Goal: Transaction & Acquisition: Purchase product/service

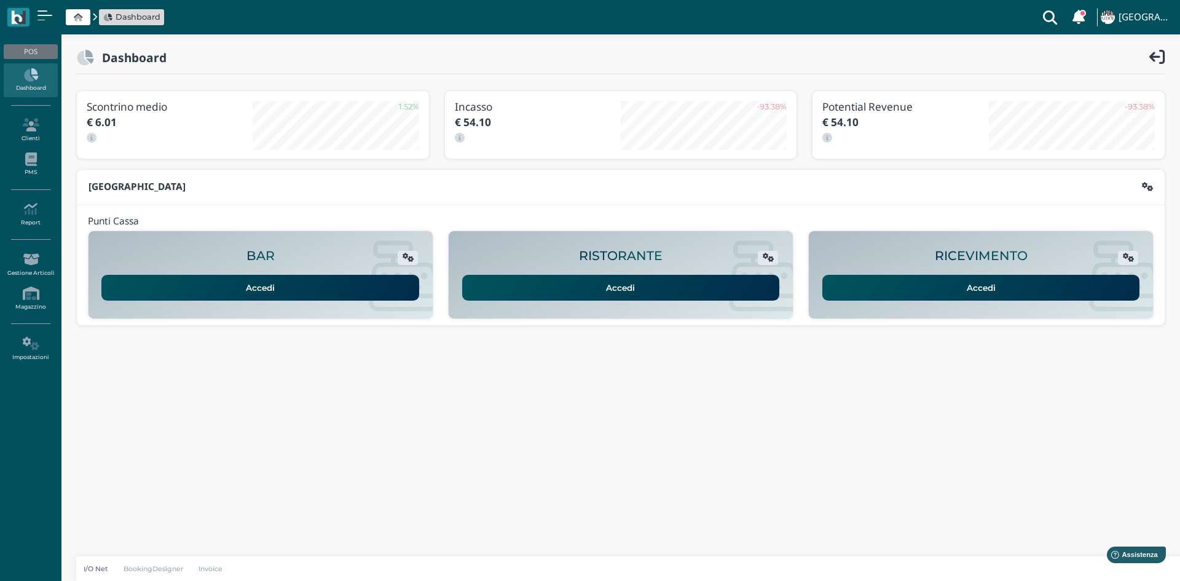
click at [937, 291] on link "Accedi" at bounding box center [981, 288] width 318 height 26
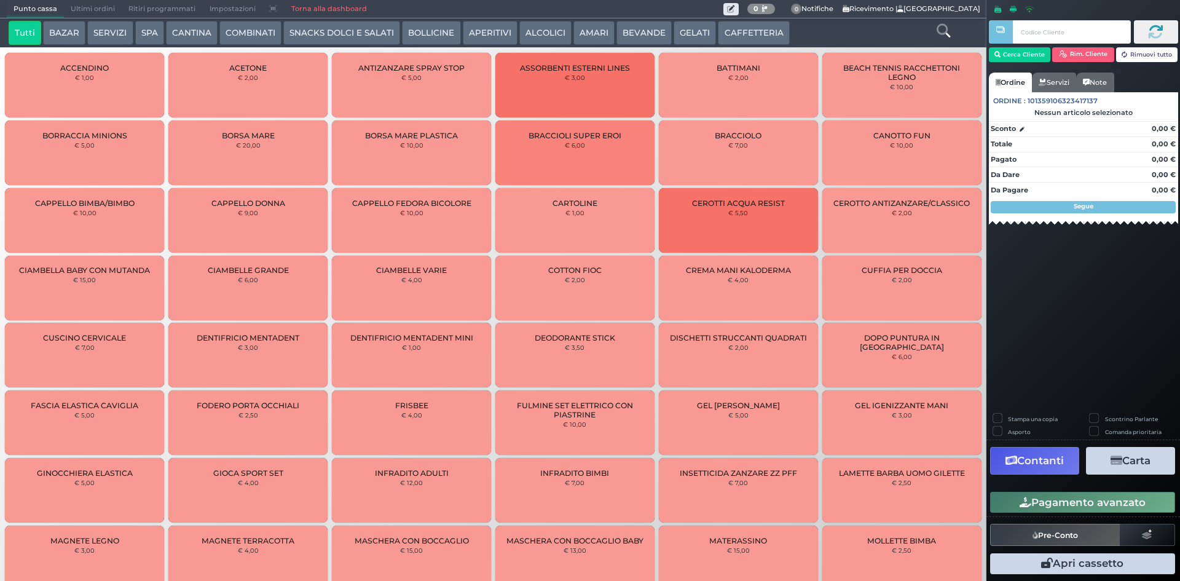
click at [108, 5] on span "Ultimi ordini" at bounding box center [93, 9] width 58 height 17
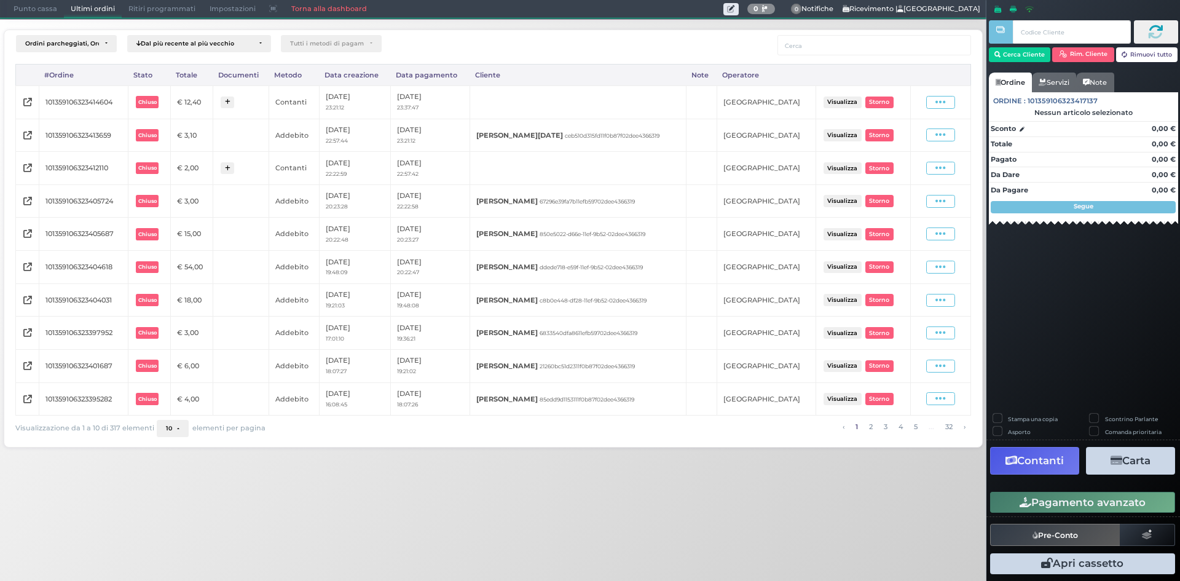
click at [49, 9] on span "Punto cassa" at bounding box center [35, 9] width 57 height 17
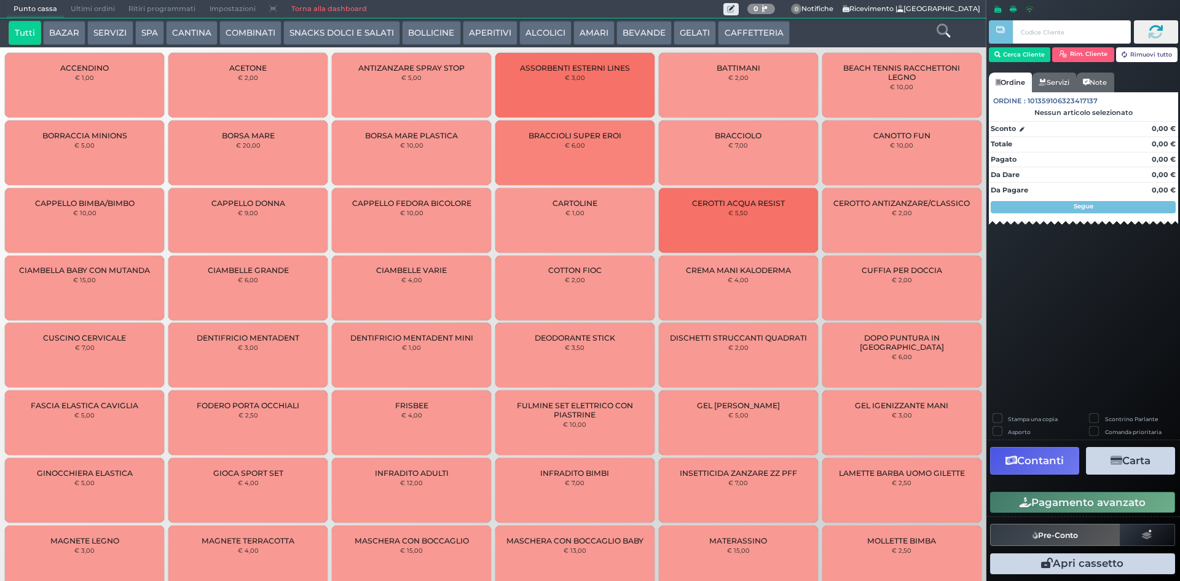
click at [728, 39] on button "CAFFETTERIA" at bounding box center [753, 33] width 71 height 25
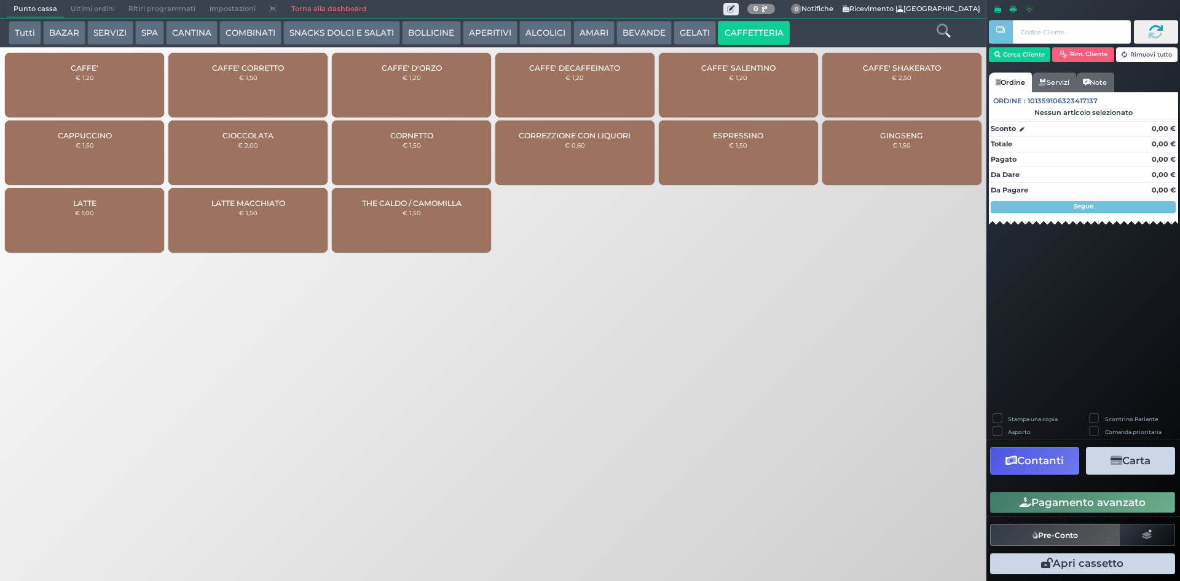
click at [61, 92] on div "CAFFE' € 1,20" at bounding box center [84, 85] width 159 height 65
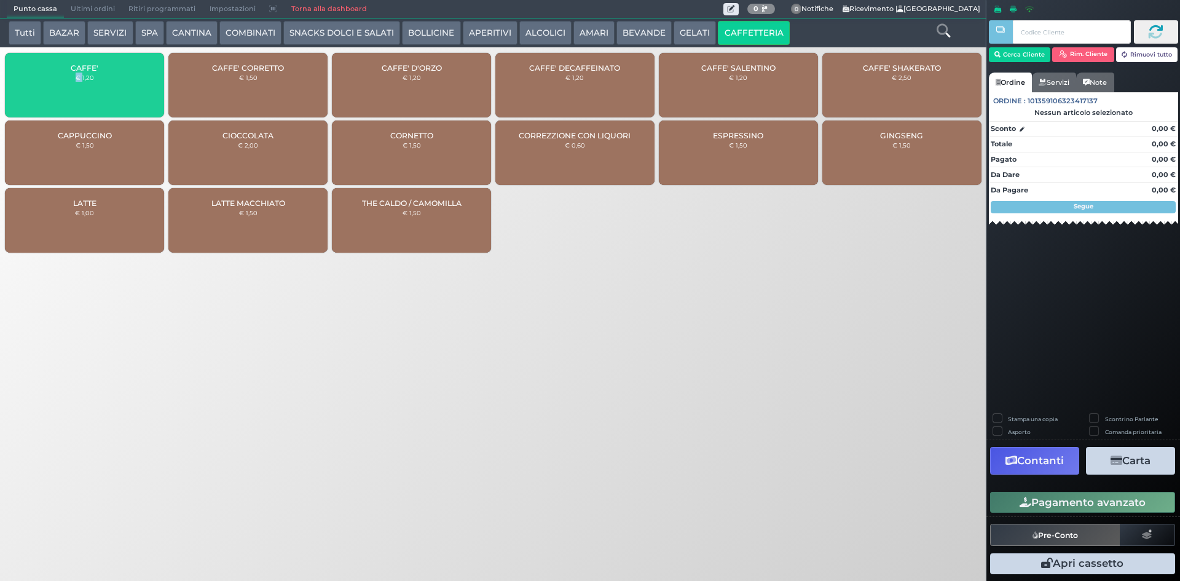
click at [61, 92] on div "CAFFE' € 1,20" at bounding box center [84, 85] width 159 height 65
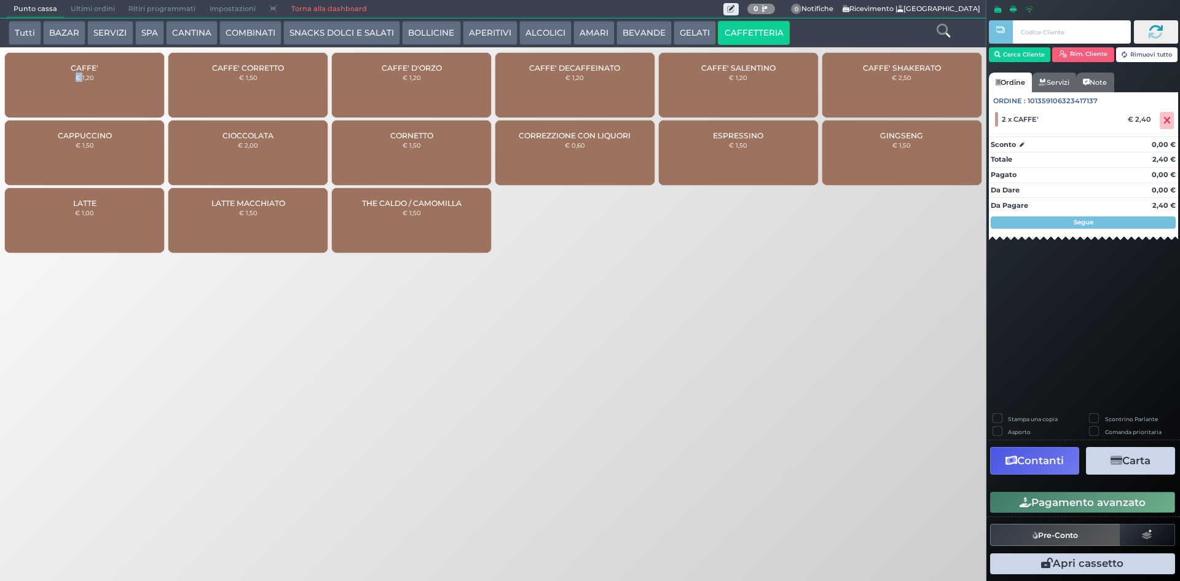
click at [1069, 497] on button "Pagamento avanzato" at bounding box center [1082, 502] width 185 height 21
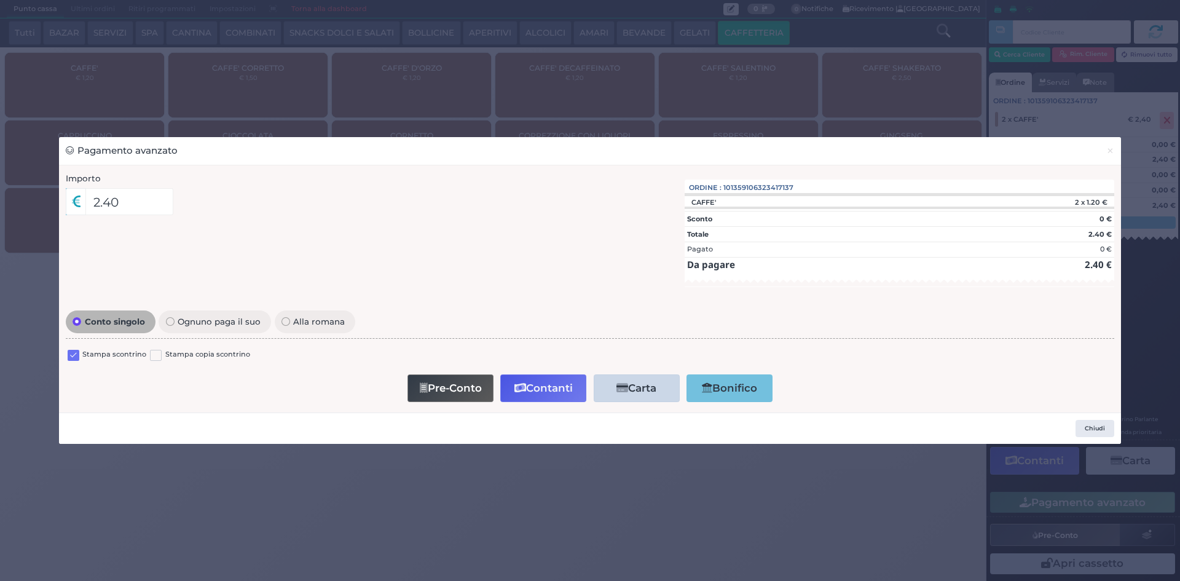
click at [76, 357] on label at bounding box center [74, 356] width 12 height 12
click at [0, 0] on input "checkbox" at bounding box center [0, 0] width 0 height 0
click at [546, 387] on button "Contanti" at bounding box center [543, 388] width 86 height 28
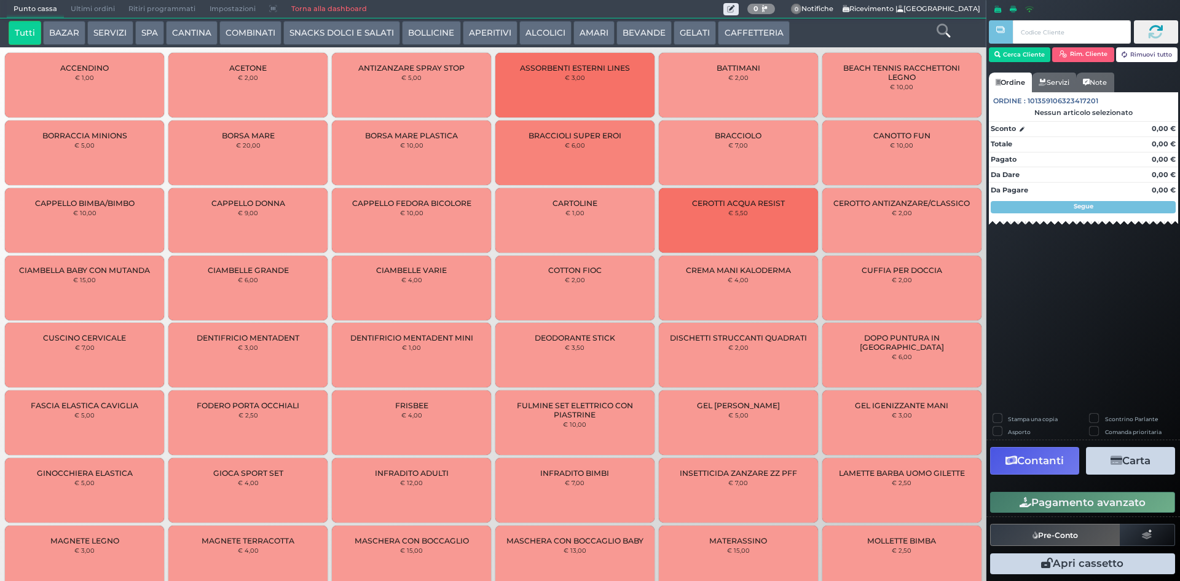
click at [103, 5] on span "Ultimi ordini" at bounding box center [93, 9] width 58 height 17
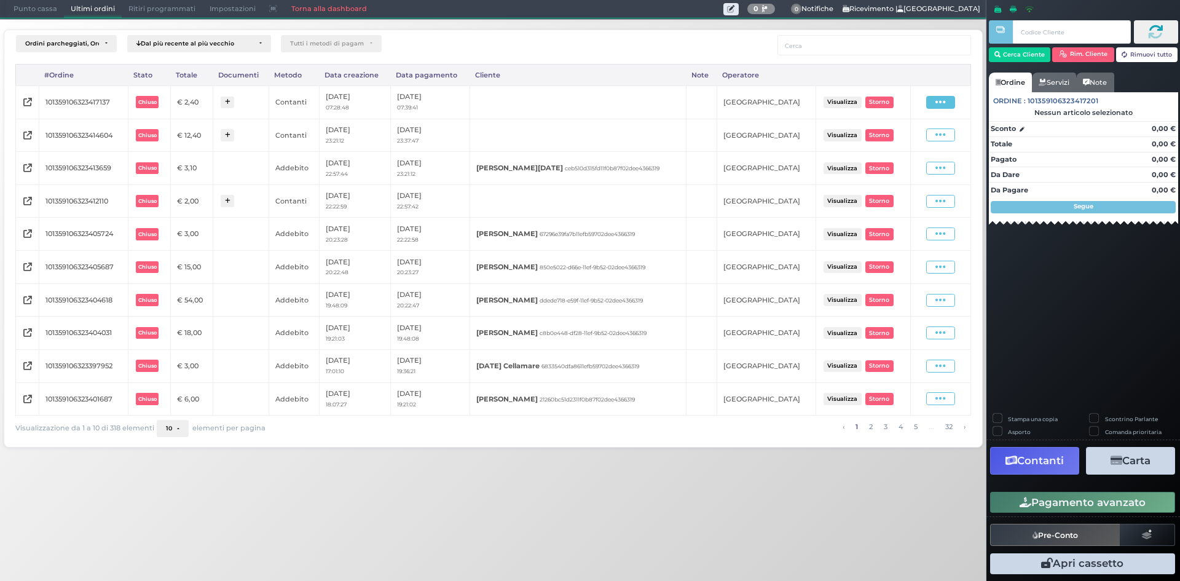
click at [946, 101] on span at bounding box center [940, 102] width 29 height 13
click at [925, 135] on span "Ristampa Pre-Conto" at bounding box center [913, 137] width 50 height 21
click at [863, 488] on div "Punto cassa Mappa Ultimi ordini Delivery Ritiri programmati Impostazioni Torna …" at bounding box center [590, 290] width 1180 height 581
click at [28, 1] on span "Punto cassa" at bounding box center [35, 9] width 57 height 17
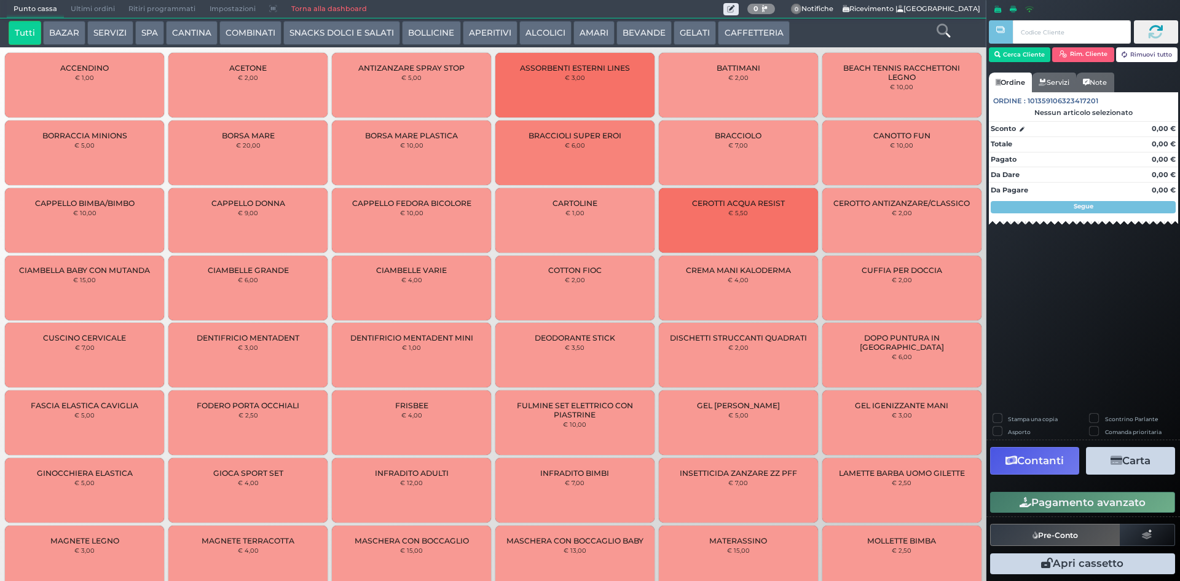
click at [108, 36] on button "SERVIZI" at bounding box center [109, 33] width 45 height 25
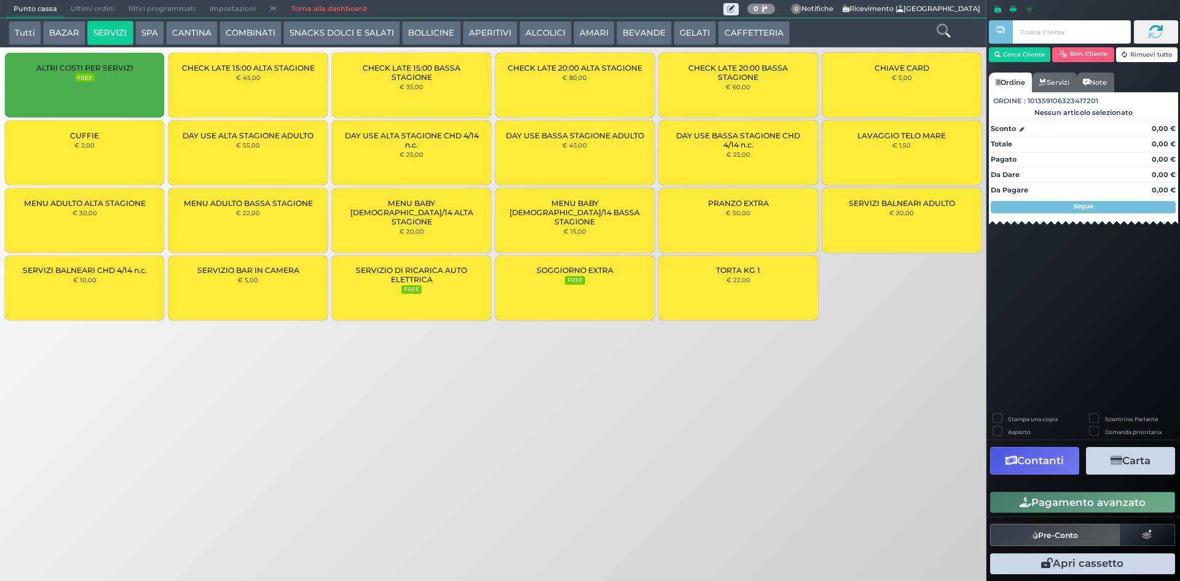
click at [913, 152] on div "LAVAGGIO TELO MARE € 1,50" at bounding box center [901, 152] width 159 height 65
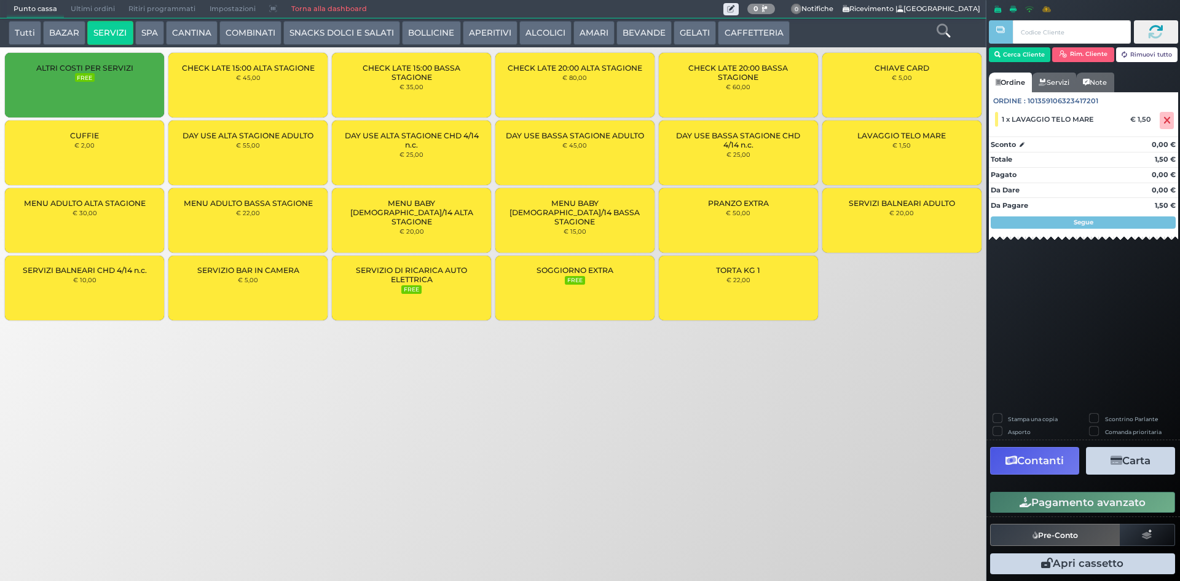
click at [913, 152] on div "LAVAGGIO TELO MARE € 1,50" at bounding box center [901, 152] width 159 height 65
click at [995, 54] on icon "button" at bounding box center [997, 55] width 6 height 10
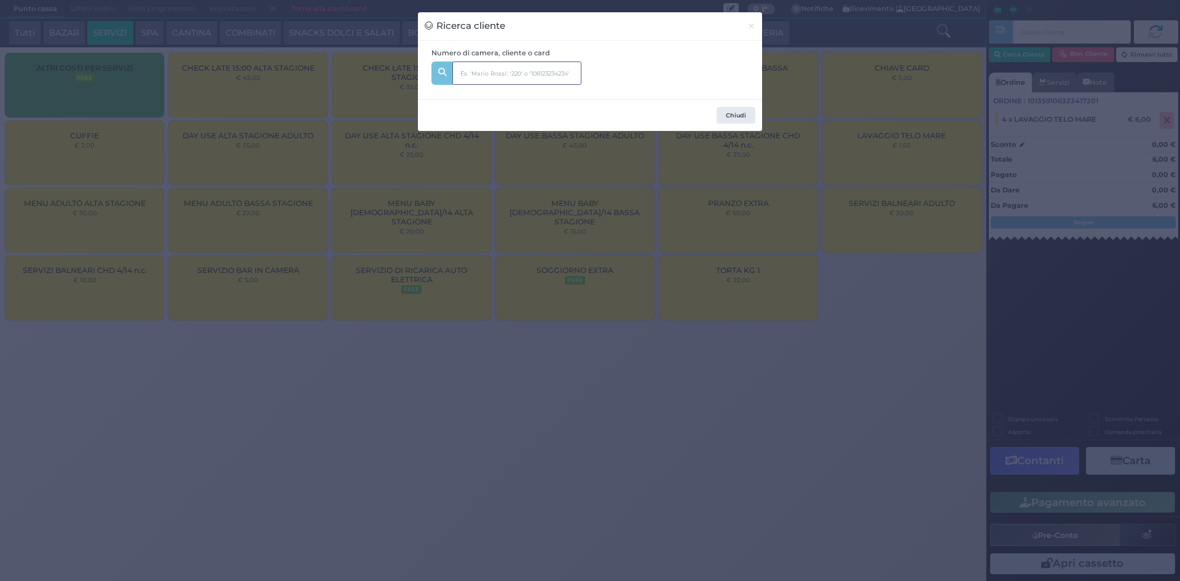
click at [532, 78] on input "text" at bounding box center [516, 72] width 129 height 23
type input "109"
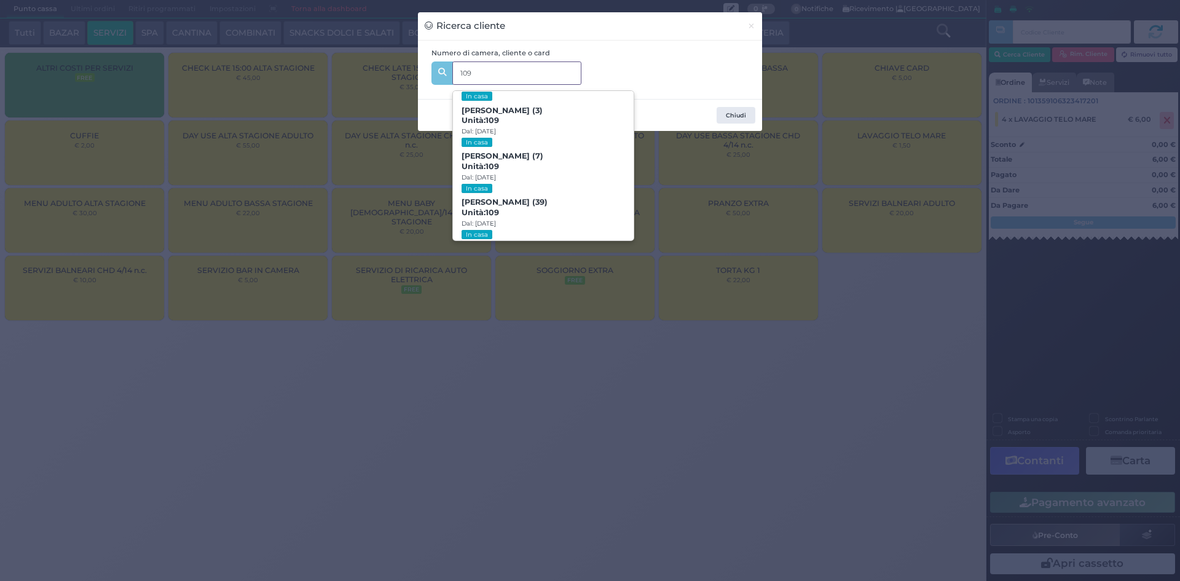
scroll to position [124, 0]
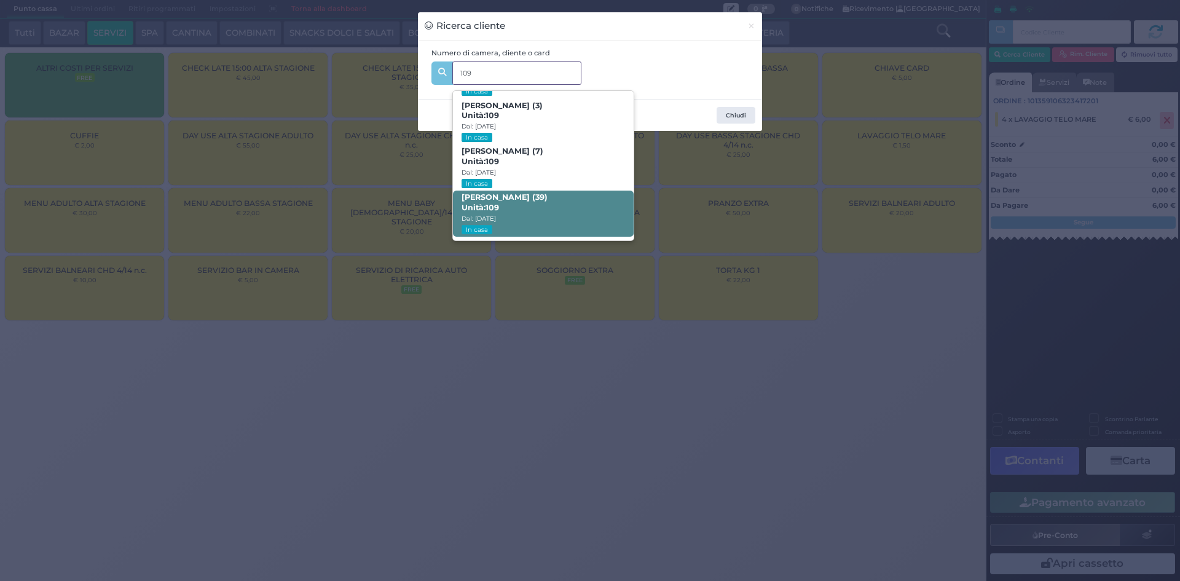
click at [593, 211] on span "Chiara Casellato (39) Unità: 109 Dal: 17/08/2025 In casa" at bounding box center [543, 213] width 180 height 46
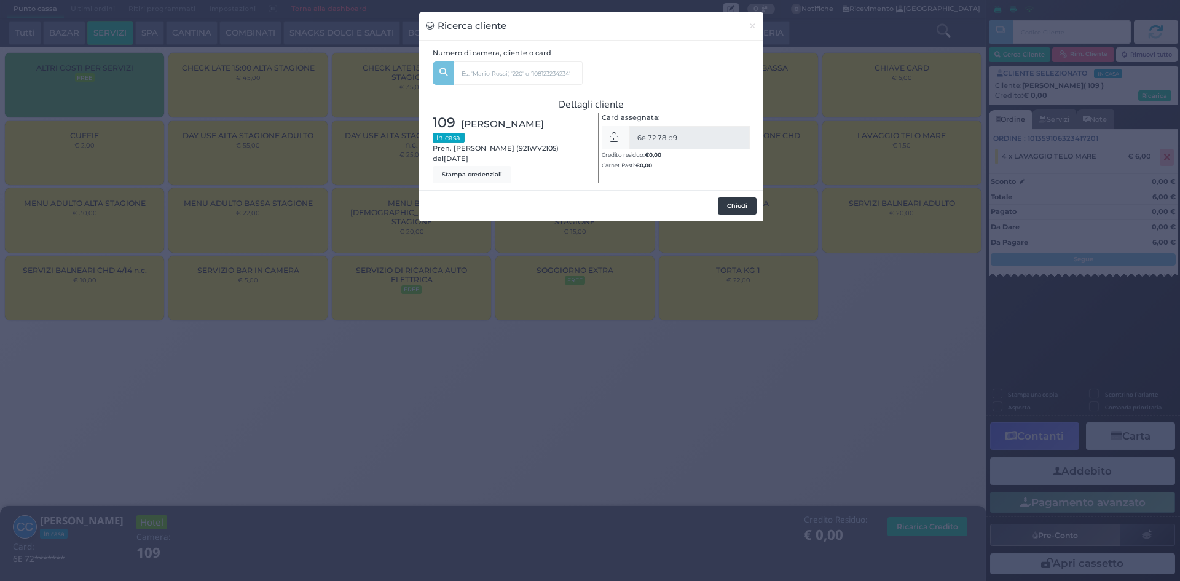
click at [737, 203] on button "Chiudi" at bounding box center [737, 205] width 39 height 17
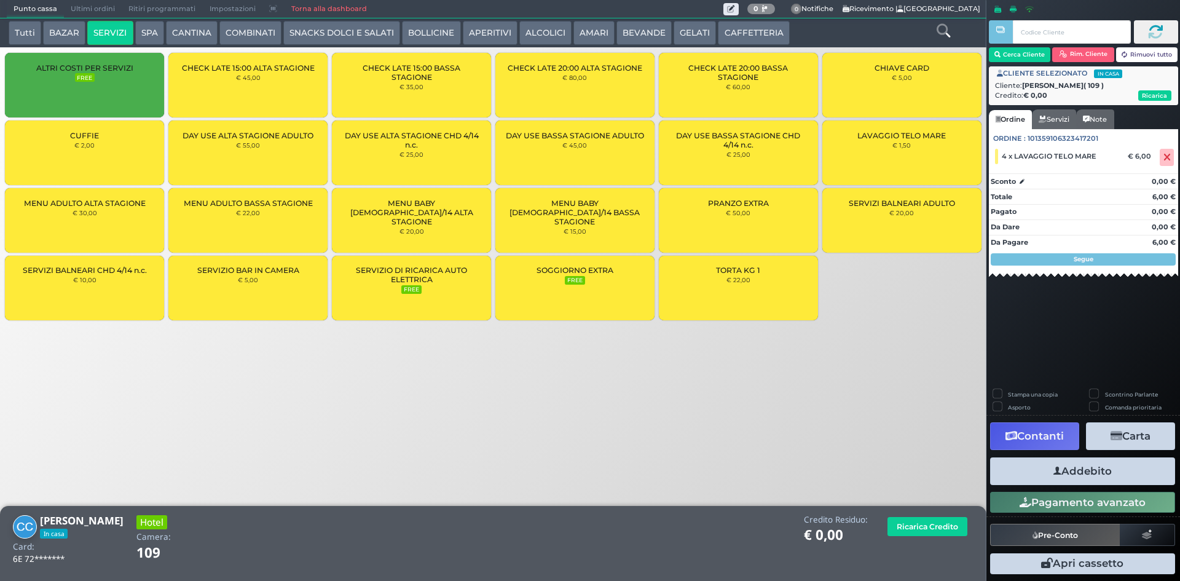
click at [1083, 486] on div "Addebito Card cliente" at bounding box center [1082, 471] width 192 height 35
click at [1088, 468] on button "Addebito" at bounding box center [1082, 471] width 185 height 28
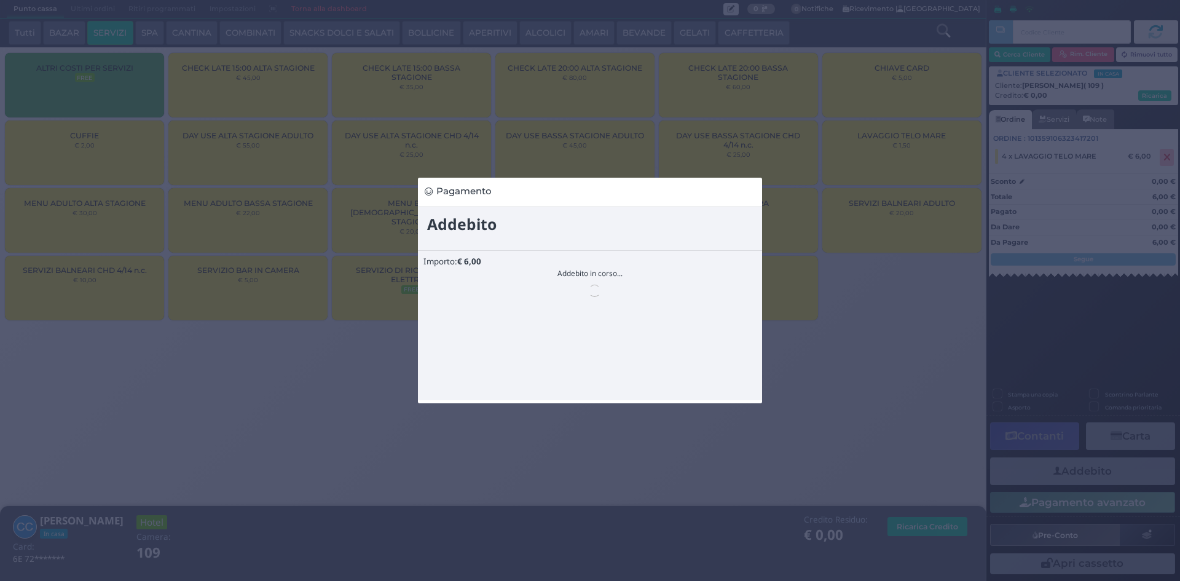
scroll to position [0, 0]
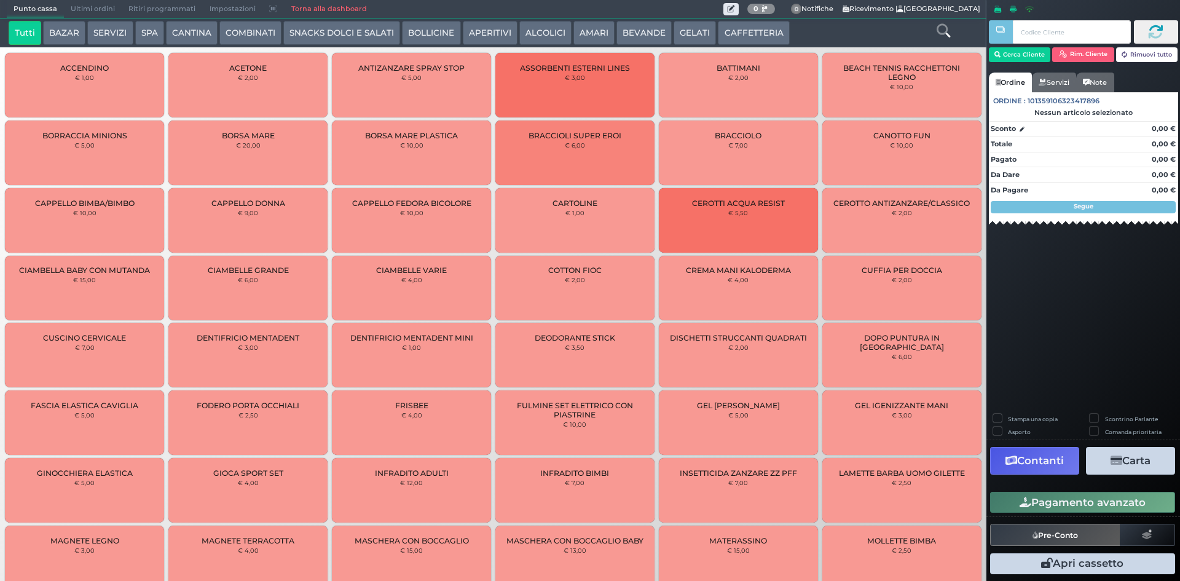
click at [114, 30] on button "SERVIZI" at bounding box center [109, 33] width 45 height 25
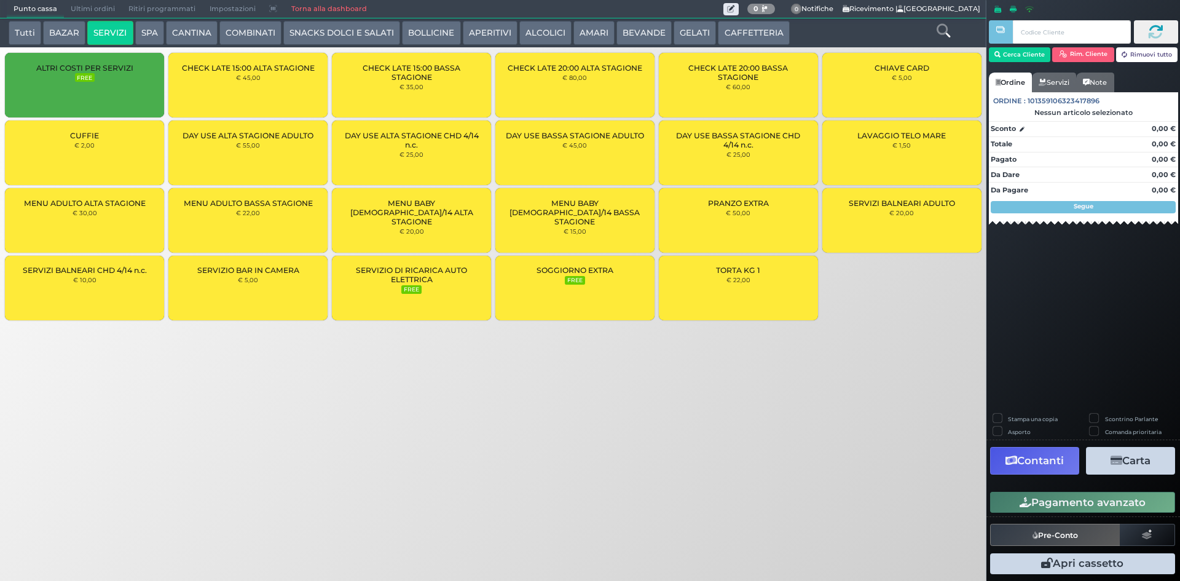
click at [122, 161] on div "CUFFIE € 2,00" at bounding box center [84, 152] width 159 height 65
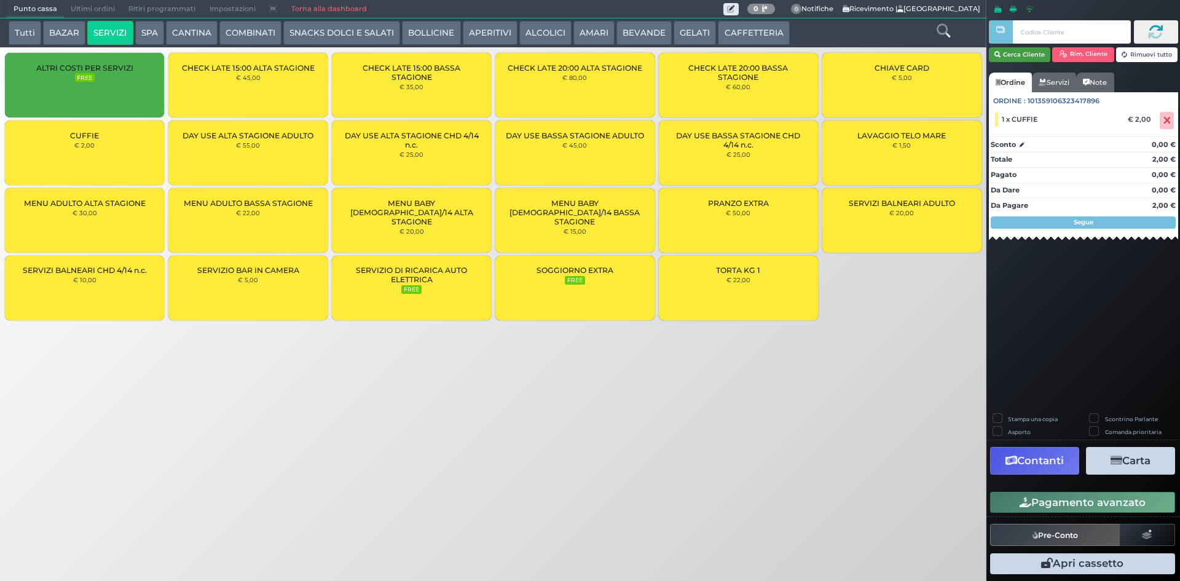
click at [1032, 53] on button "Cerca Cliente" at bounding box center [1020, 54] width 62 height 15
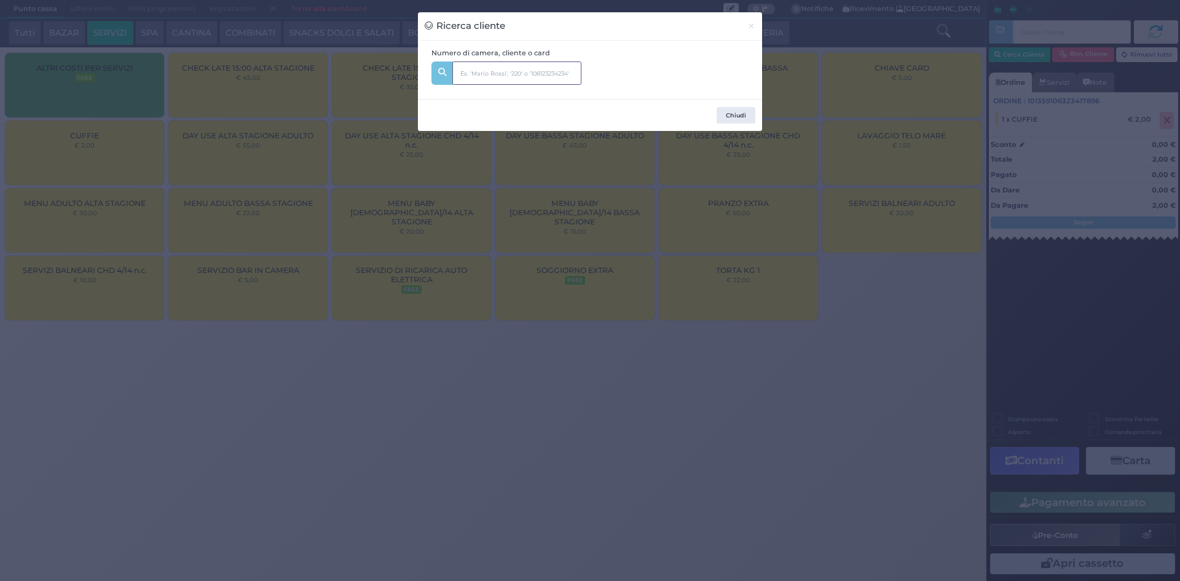
click at [509, 75] on input "text" at bounding box center [516, 72] width 129 height 23
type input "236"
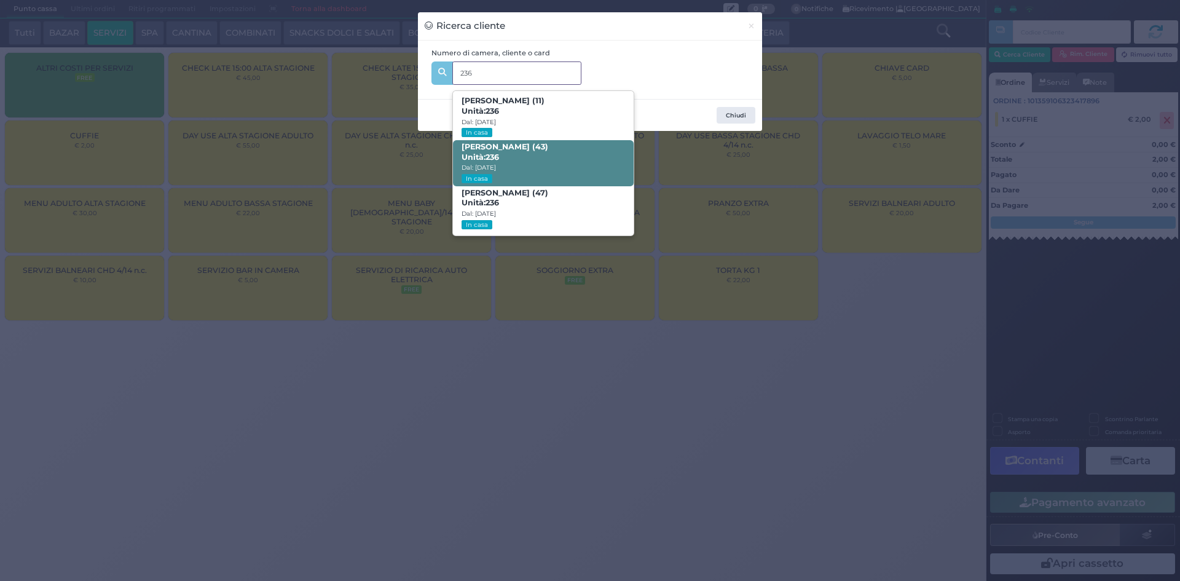
click at [532, 162] on span "ALESSANDRA TUCCI (43) Unità: 236 Dal: 17/08/2025 In casa" at bounding box center [543, 163] width 180 height 46
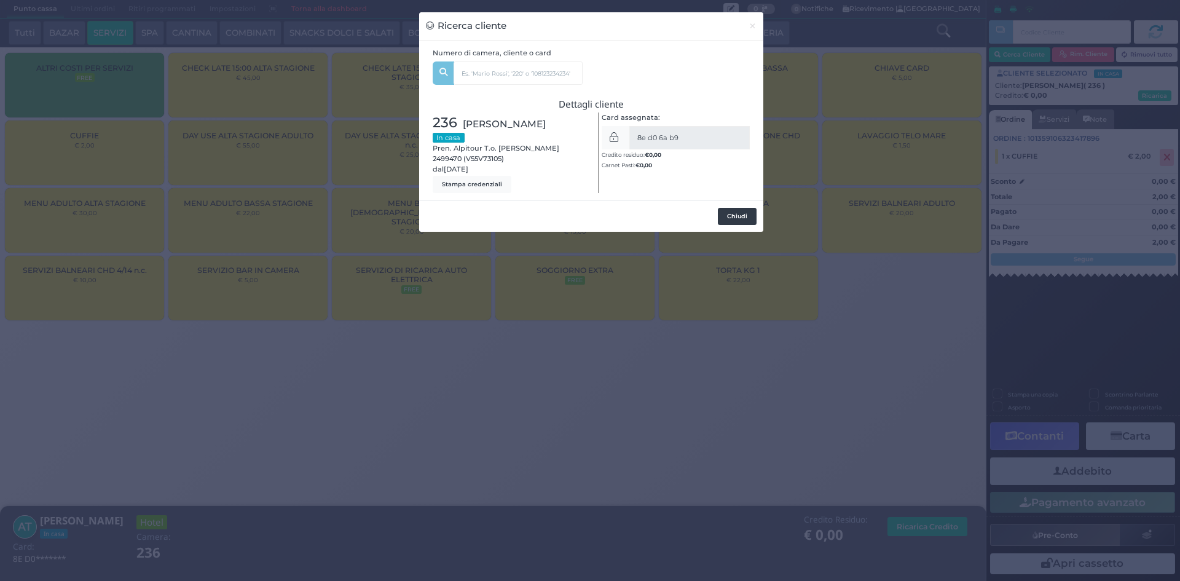
click at [748, 218] on button "Chiudi" at bounding box center [737, 216] width 39 height 17
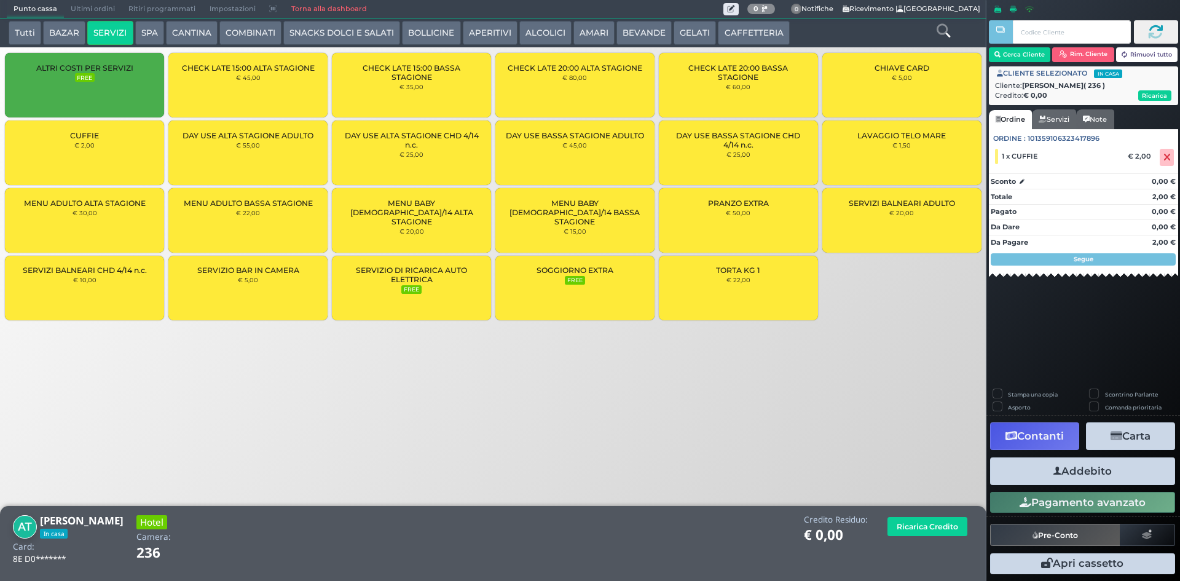
click at [1019, 471] on button "Addebito" at bounding box center [1082, 471] width 185 height 28
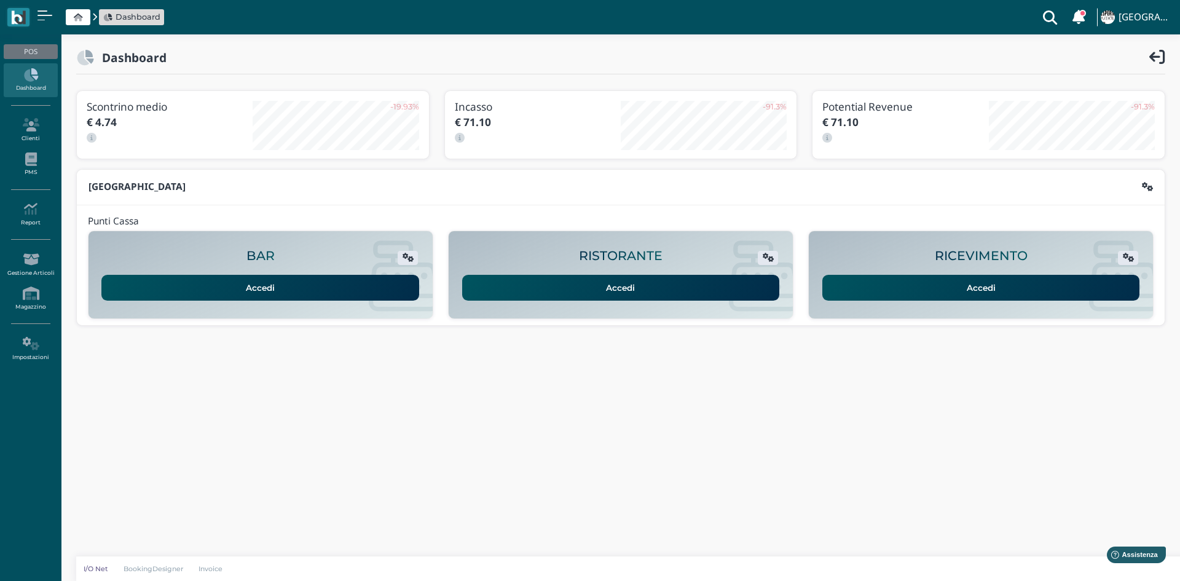
click at [80, 17] on icon at bounding box center [78, 18] width 9 height 8
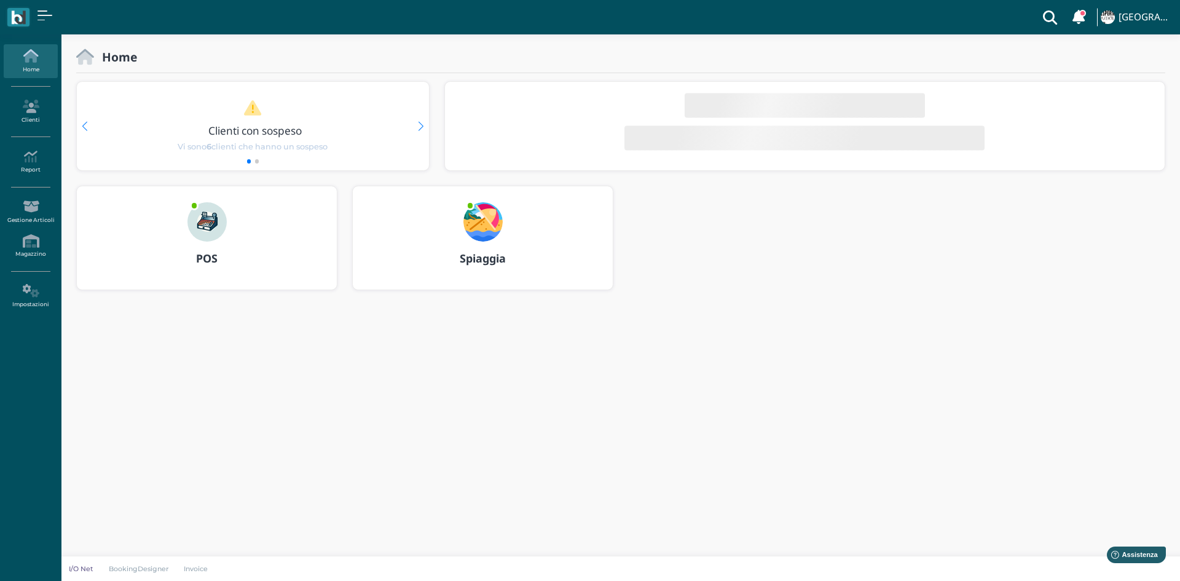
click at [484, 225] on img at bounding box center [482, 221] width 39 height 39
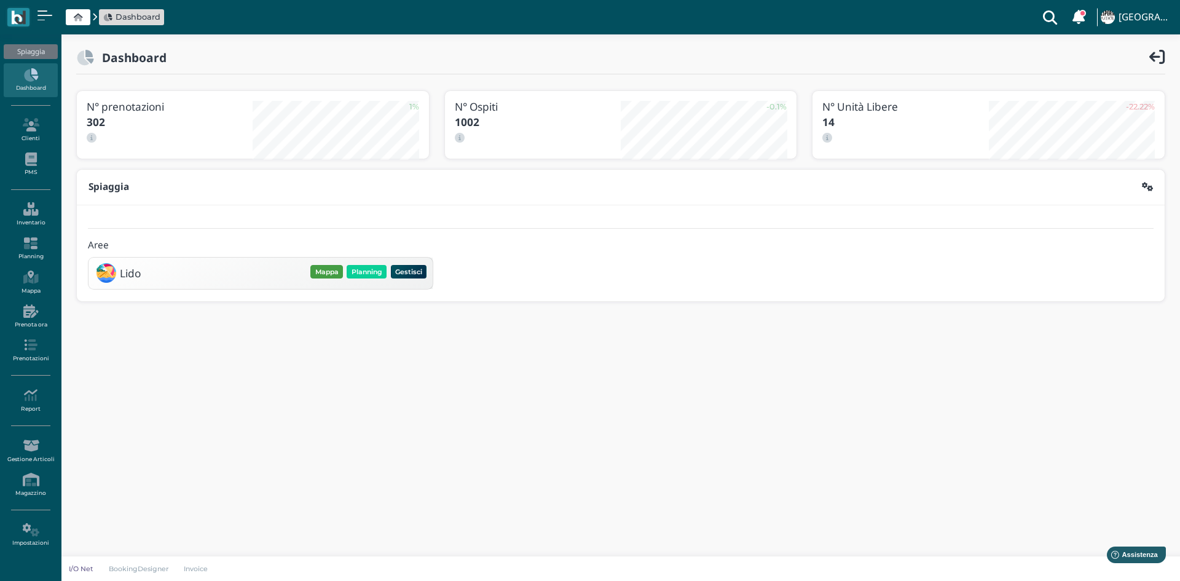
click at [328, 274] on button "Mappa" at bounding box center [326, 272] width 33 height 14
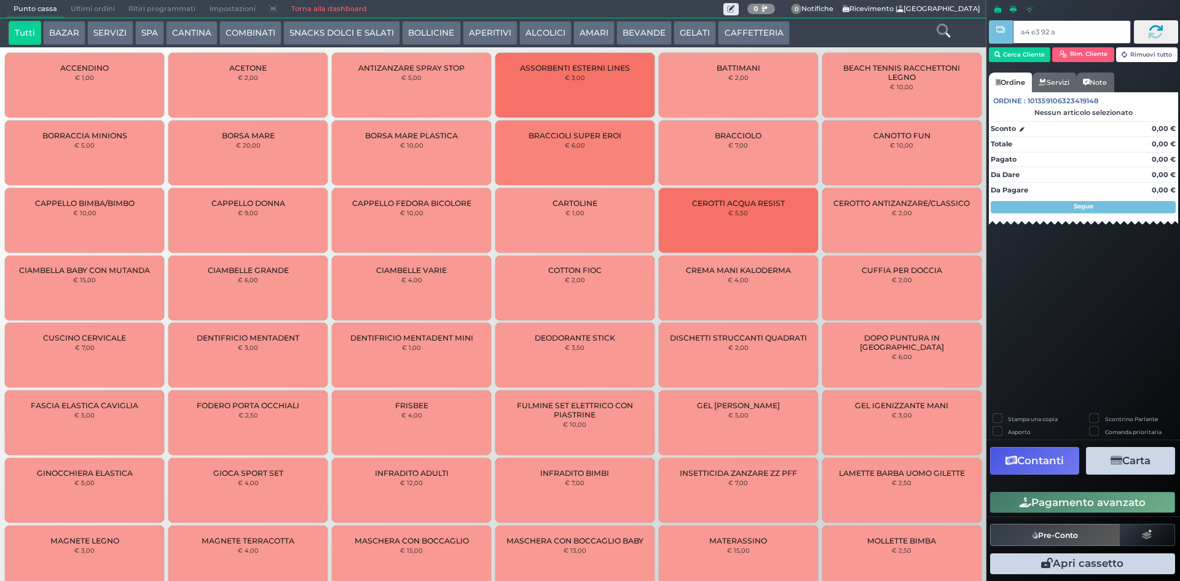
type input "a4 e3 92 af"
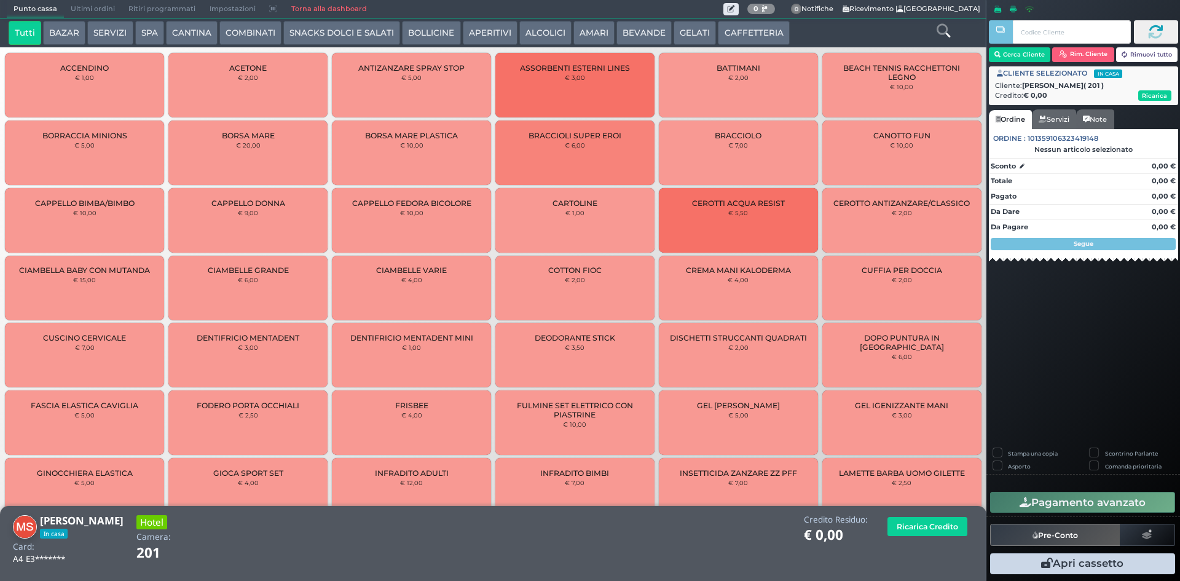
drag, startPoint x: 1062, startPoint y: 54, endPoint x: 1066, endPoint y: 12, distance: 42.6
click at [1066, 12] on div "Cerca Cliente [GEOGRAPHIC_DATA]. Cliente Rimuovi tutto CLIENTE SELEZIONATO In c…" at bounding box center [1083, 290] width 194 height 581
click at [108, 33] on button "SERVIZI" at bounding box center [109, 33] width 45 height 25
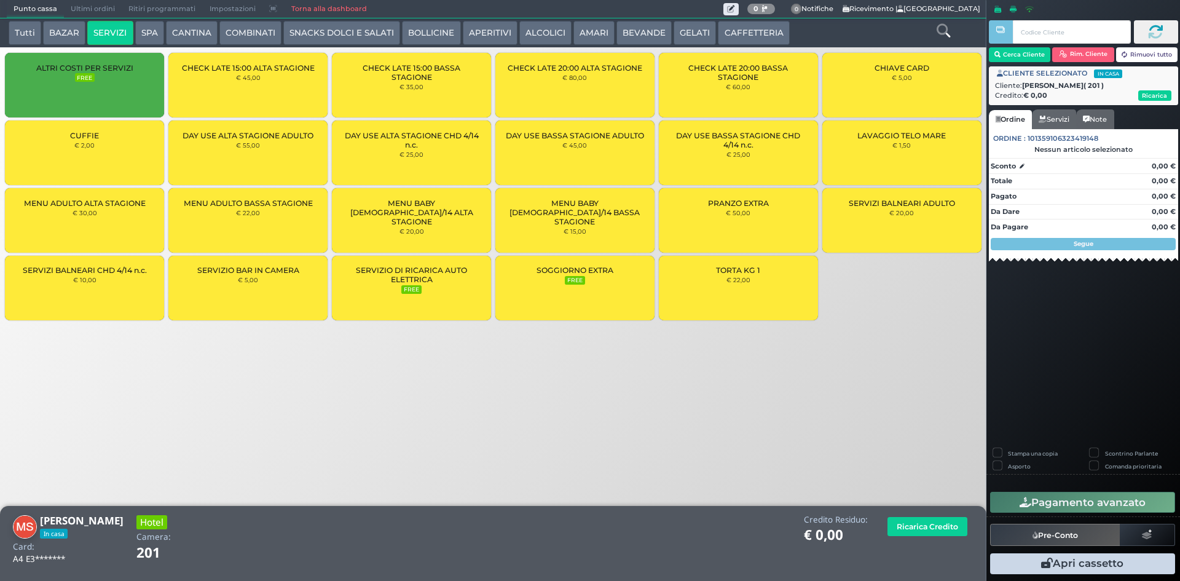
click at [103, 167] on div "CUFFIE € 2,00" at bounding box center [84, 152] width 159 height 65
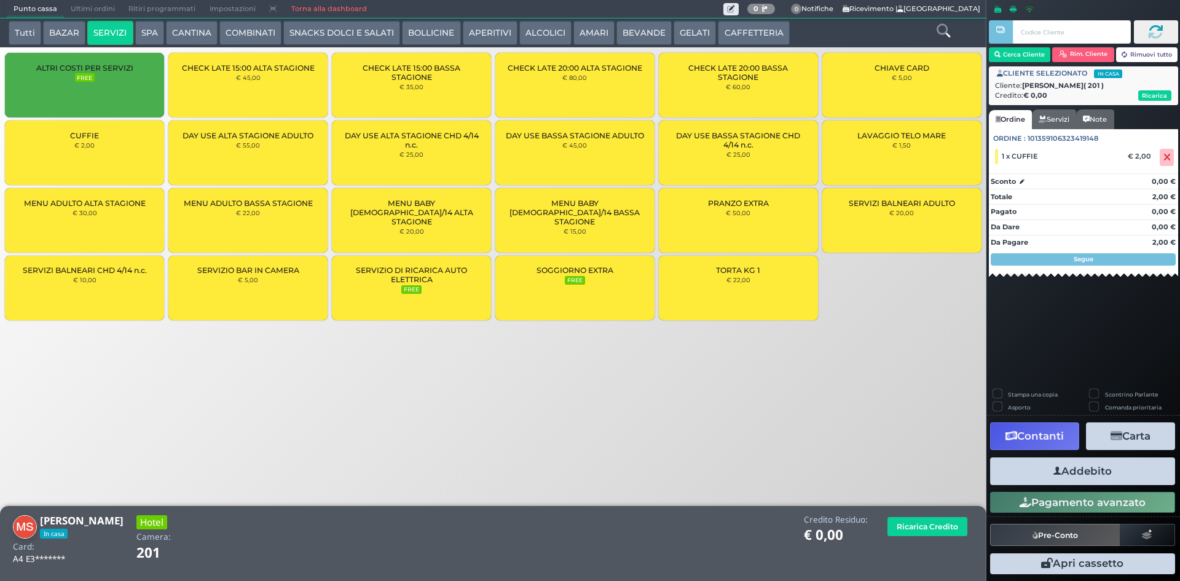
click at [104, 166] on div "CUFFIE € 2,00" at bounding box center [84, 152] width 159 height 65
click at [1162, 160] on span at bounding box center [1167, 157] width 14 height 17
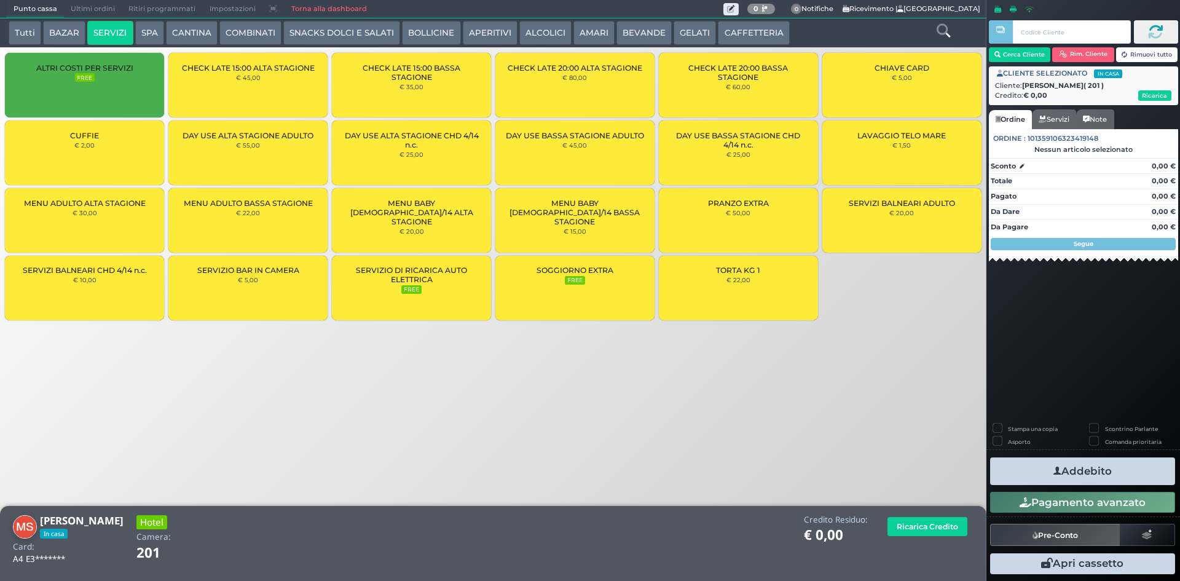
click at [769, 32] on button "CAFFETTERIA" at bounding box center [753, 33] width 71 height 25
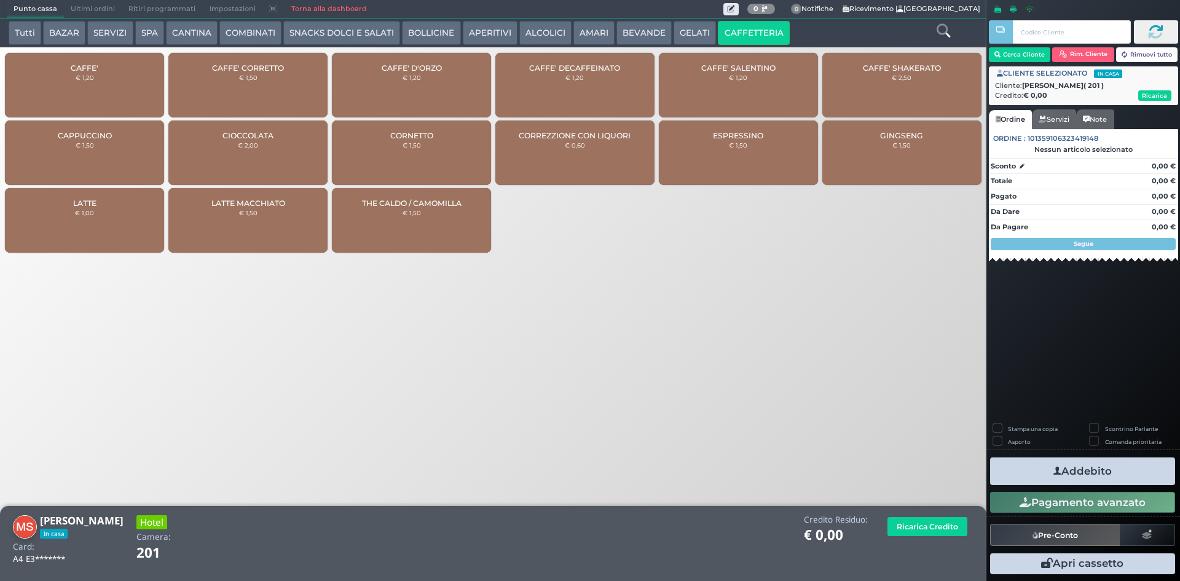
click at [85, 80] on small "€ 1,20" at bounding box center [85, 77] width 18 height 7
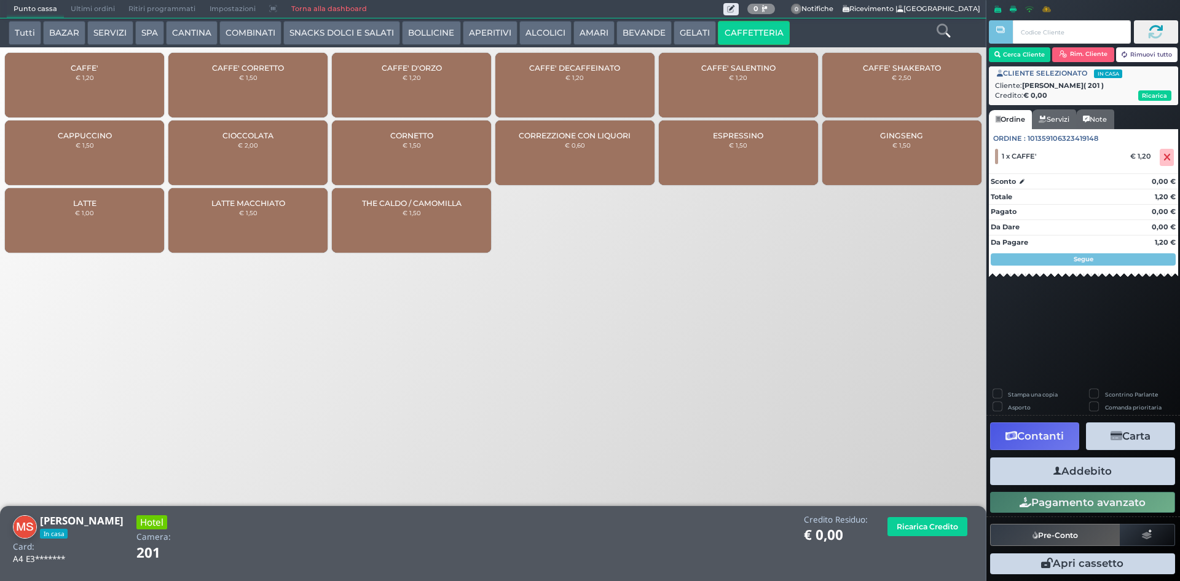
click at [85, 80] on small "€ 1,20" at bounding box center [85, 77] width 18 height 7
click at [1085, 471] on button "Addebito" at bounding box center [1082, 471] width 185 height 28
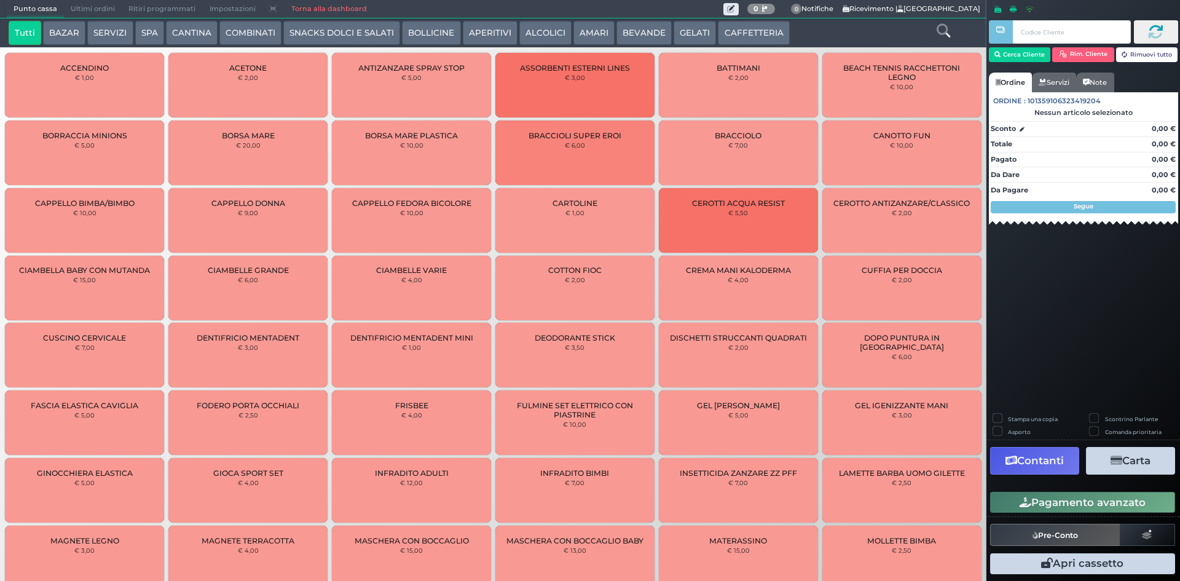
click at [112, 10] on span "Ultimi ordini" at bounding box center [93, 9] width 58 height 17
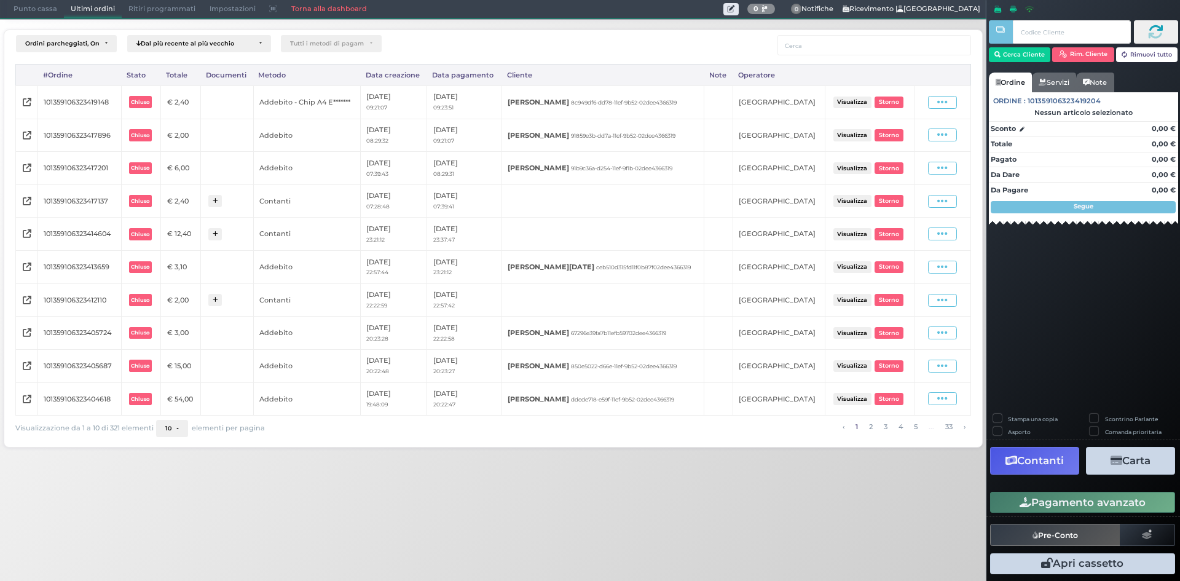
click at [940, 108] on icon at bounding box center [942, 102] width 10 height 12
drag, startPoint x: 911, startPoint y: 143, endPoint x: 908, endPoint y: 116, distance: 27.1
click at [912, 143] on span "Ristampa Pre-Conto" at bounding box center [915, 137] width 50 height 21
click at [29, 14] on span "Punto cassa" at bounding box center [35, 9] width 57 height 17
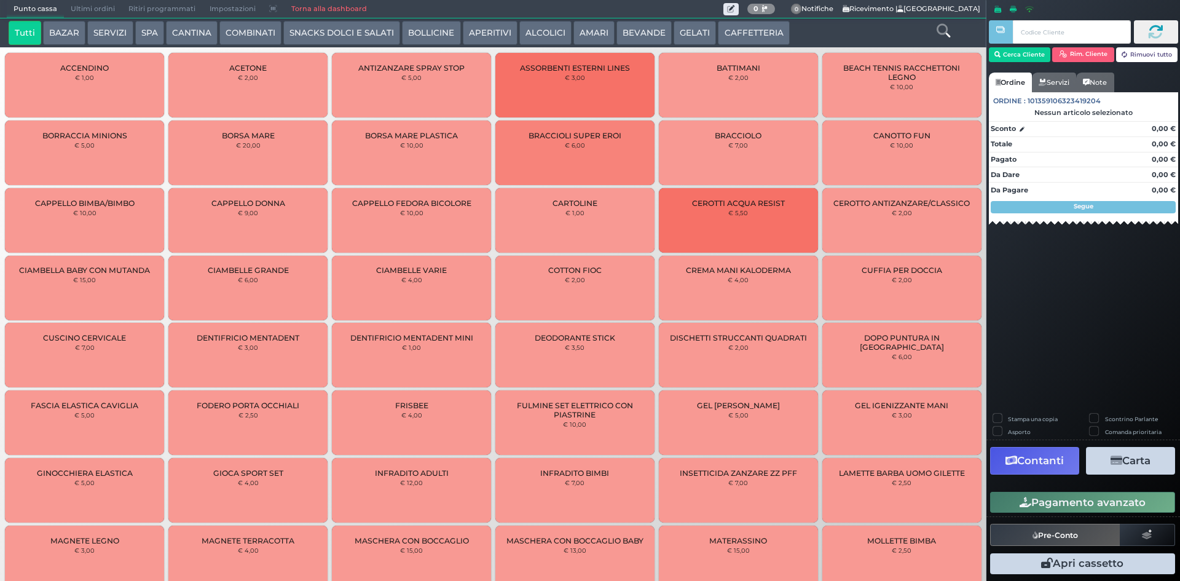
click at [122, 31] on button "SERVIZI" at bounding box center [109, 33] width 45 height 25
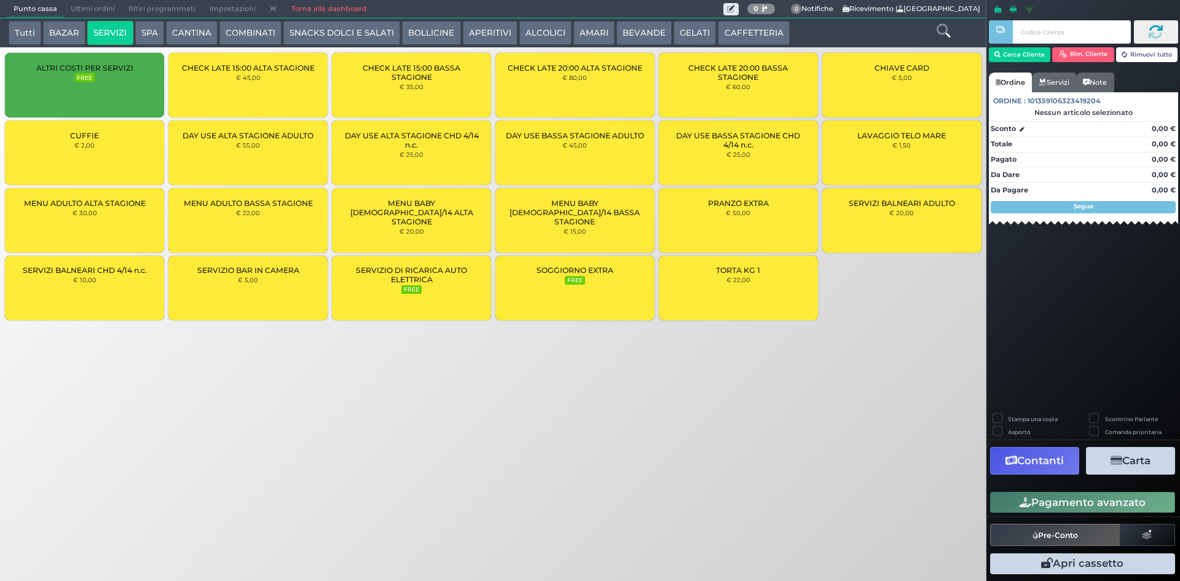
click at [919, 154] on div "LAVAGGIO TELO MARE € 1,50" at bounding box center [901, 152] width 159 height 65
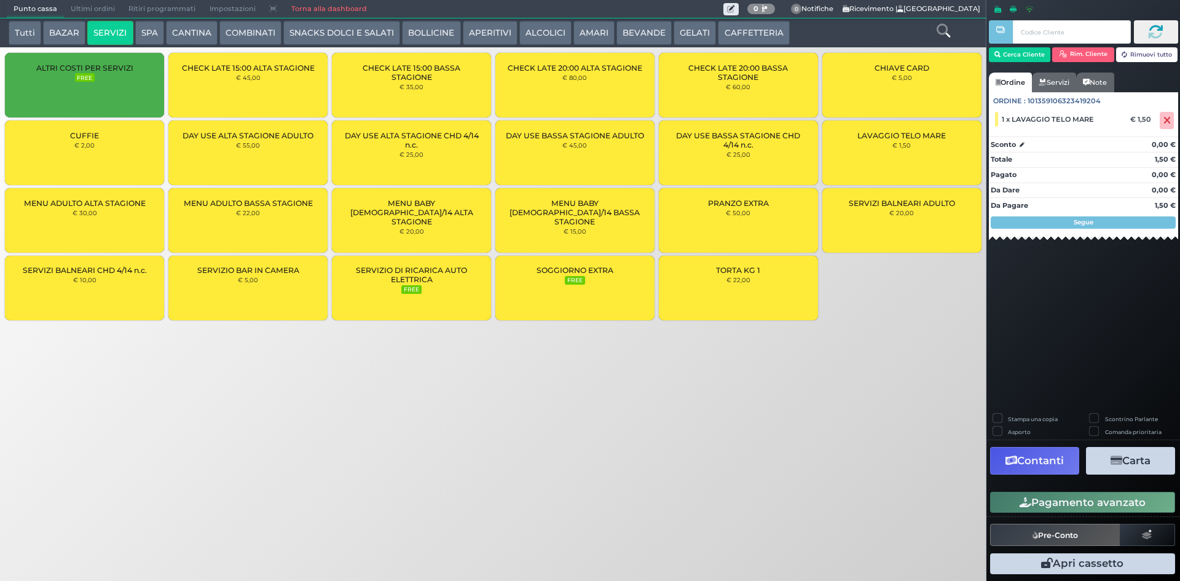
click at [915, 147] on div "LAVAGGIO TELO MARE € 1,50" at bounding box center [901, 152] width 159 height 65
click at [1008, 55] on button "Cerca Cliente" at bounding box center [1020, 54] width 62 height 15
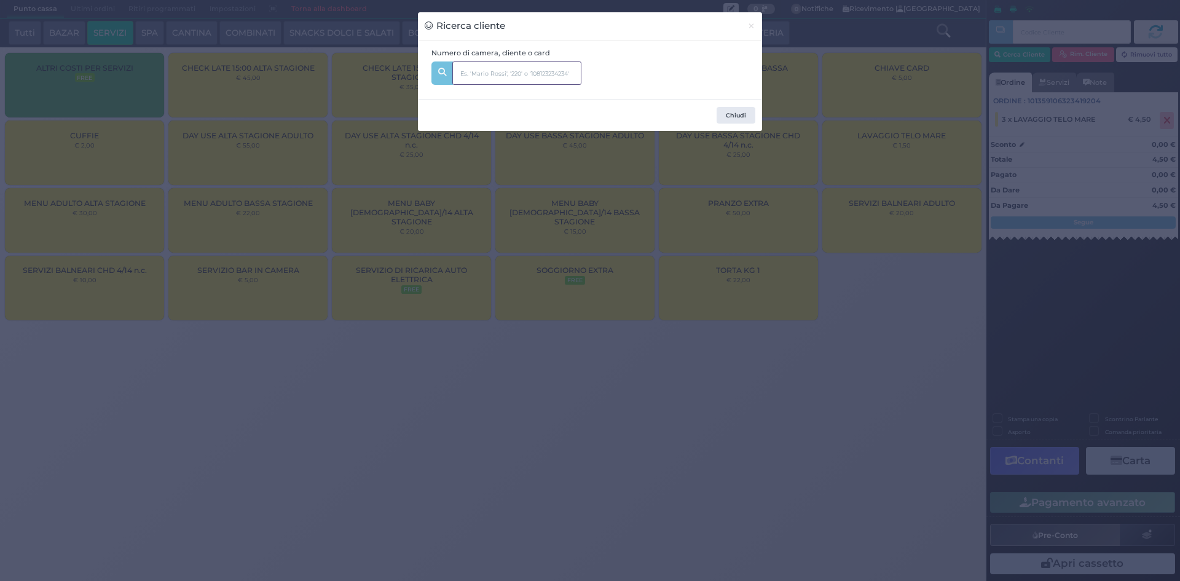
click at [557, 70] on input "text" at bounding box center [516, 72] width 129 height 23
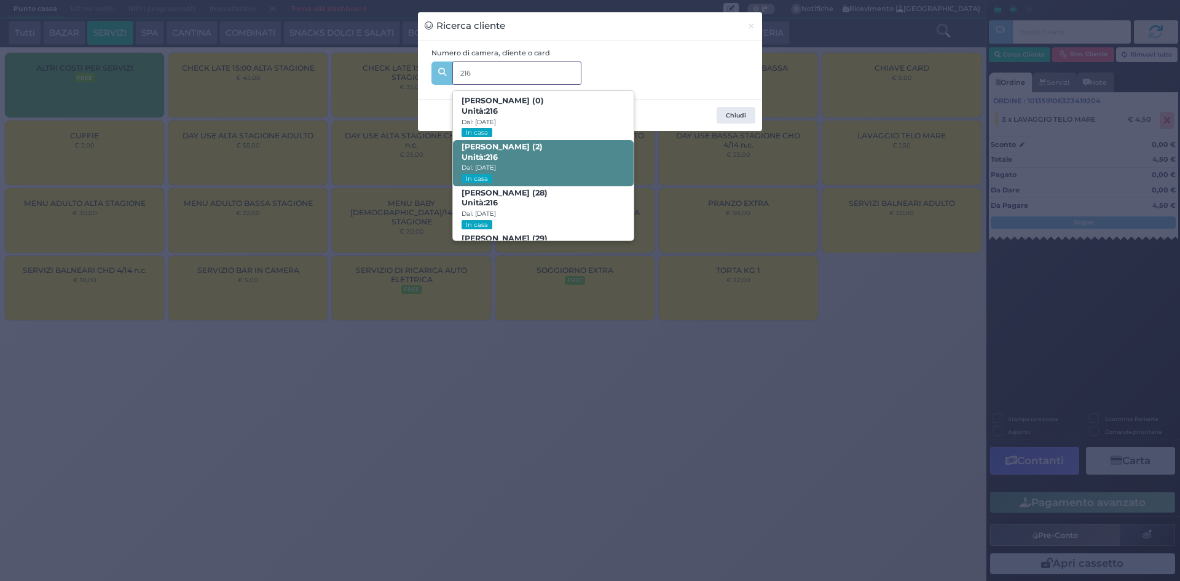
scroll to position [58, 0]
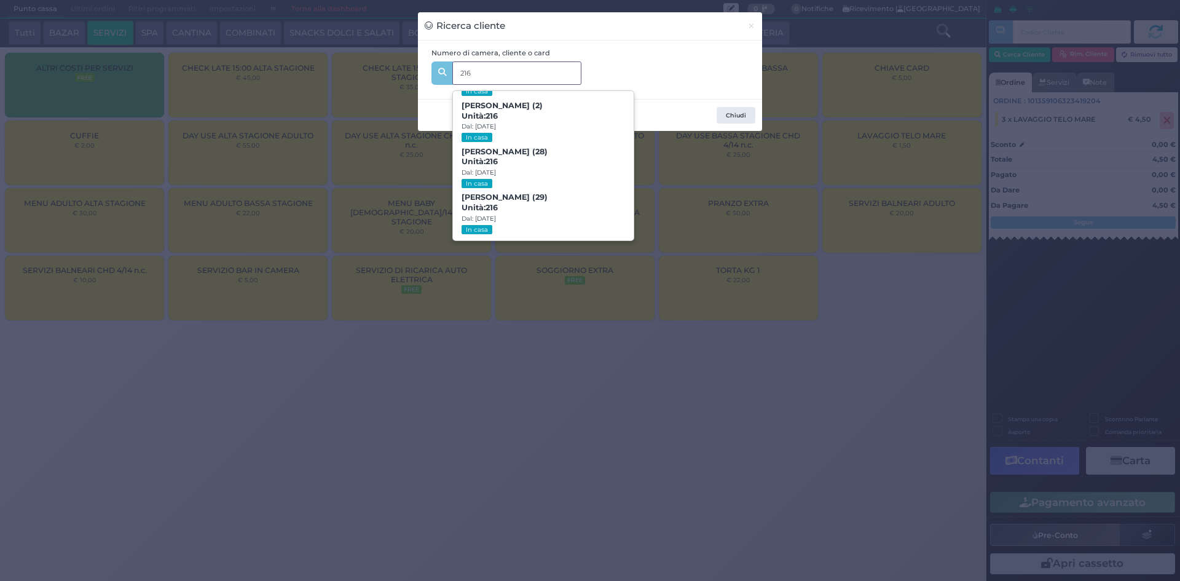
click at [463, 71] on input "216" at bounding box center [516, 72] width 129 height 23
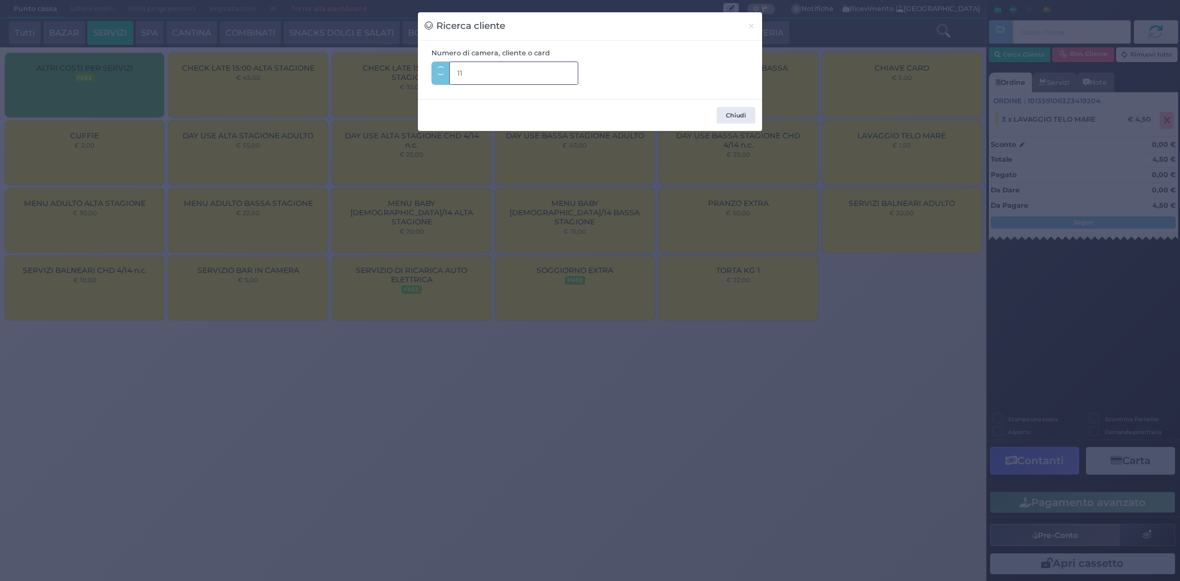
type input "112"
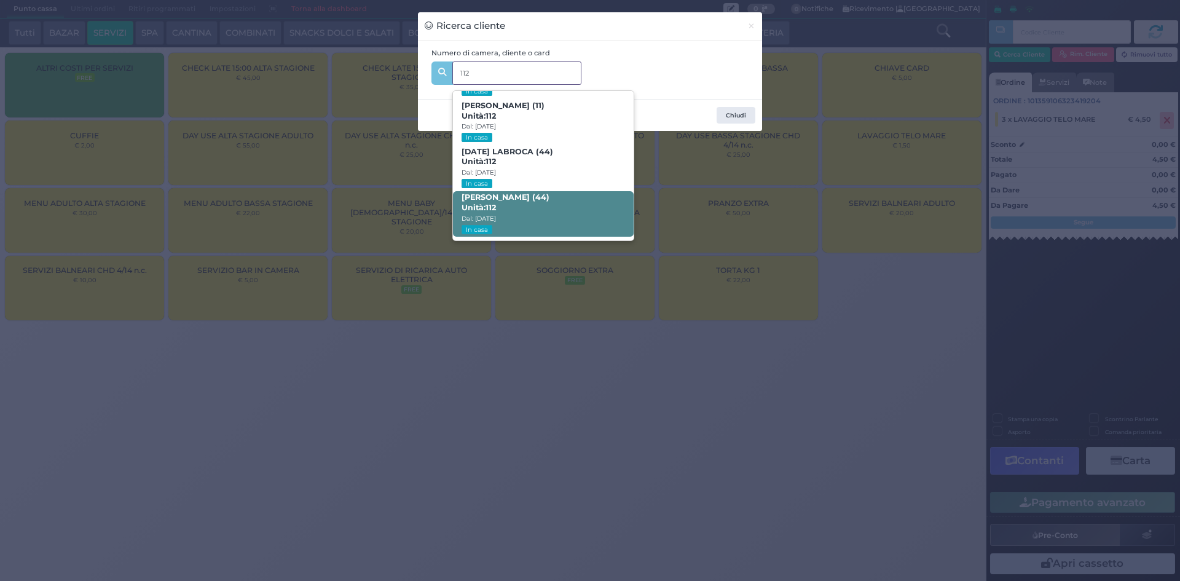
click at [543, 198] on b "ANTONIO DI PALMA (44) Unità: 112" at bounding box center [505, 202] width 88 height 20
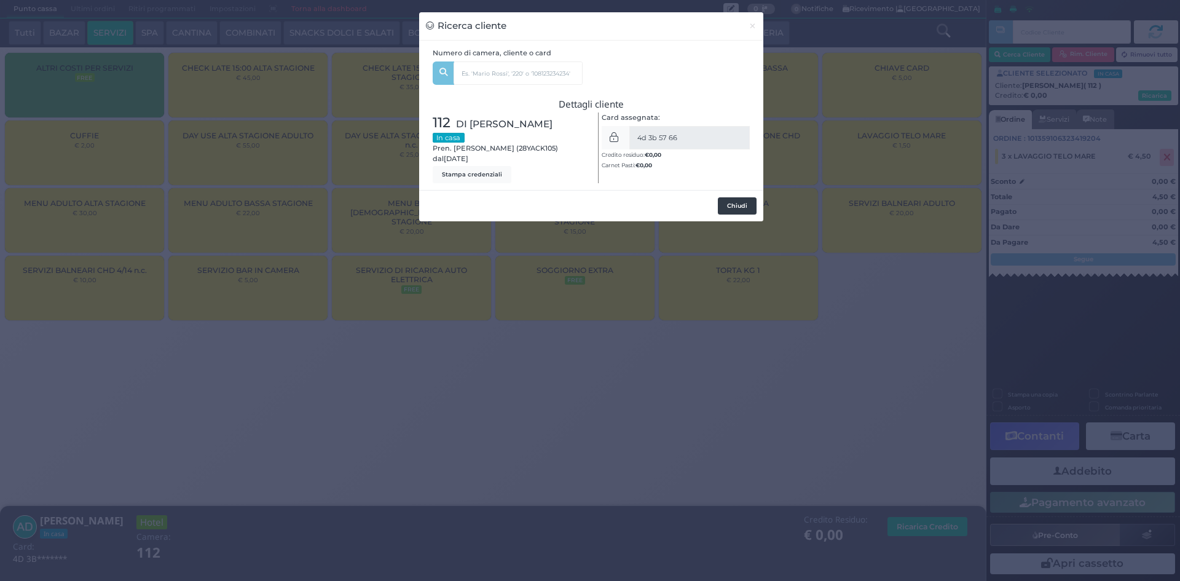
click at [737, 209] on button "Chiudi" at bounding box center [737, 205] width 39 height 17
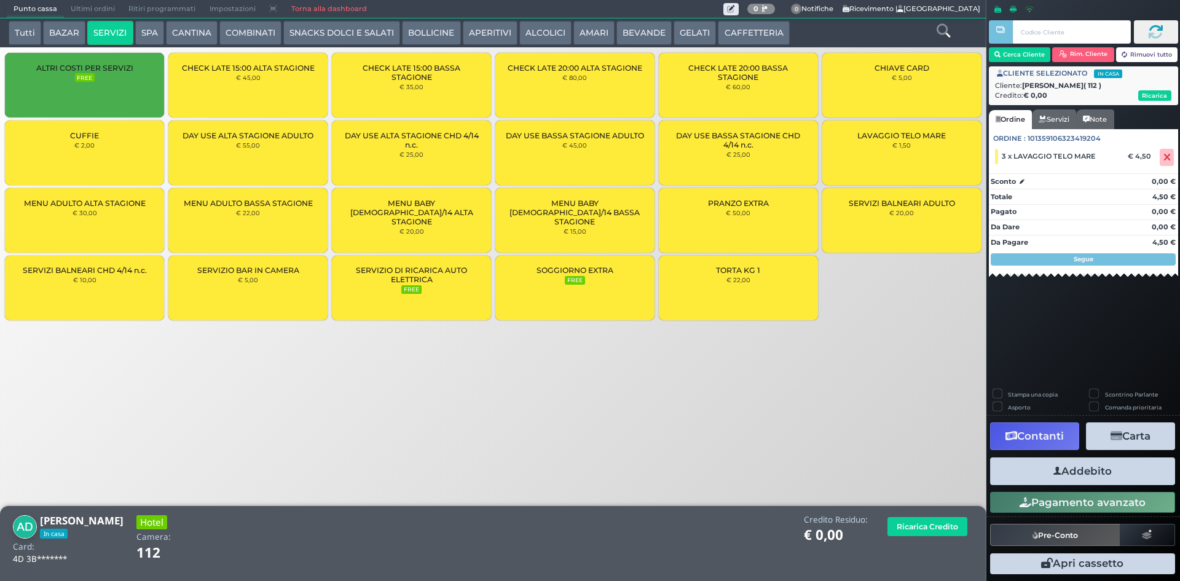
click at [1109, 471] on button "Addebito" at bounding box center [1082, 471] width 185 height 28
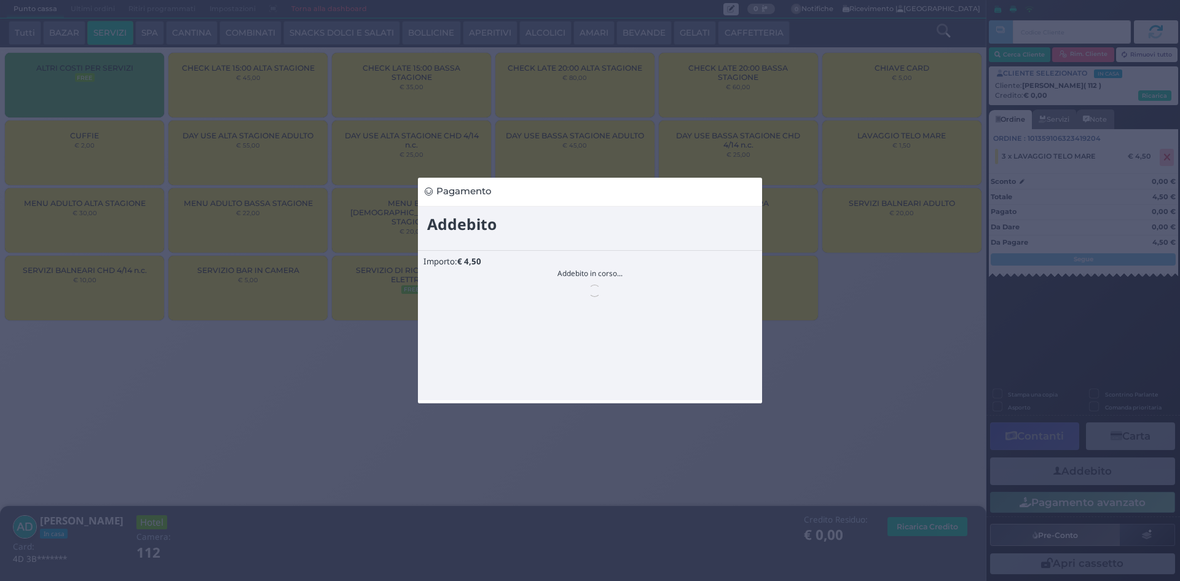
scroll to position [0, 0]
